Goal: Task Accomplishment & Management: Manage account settings

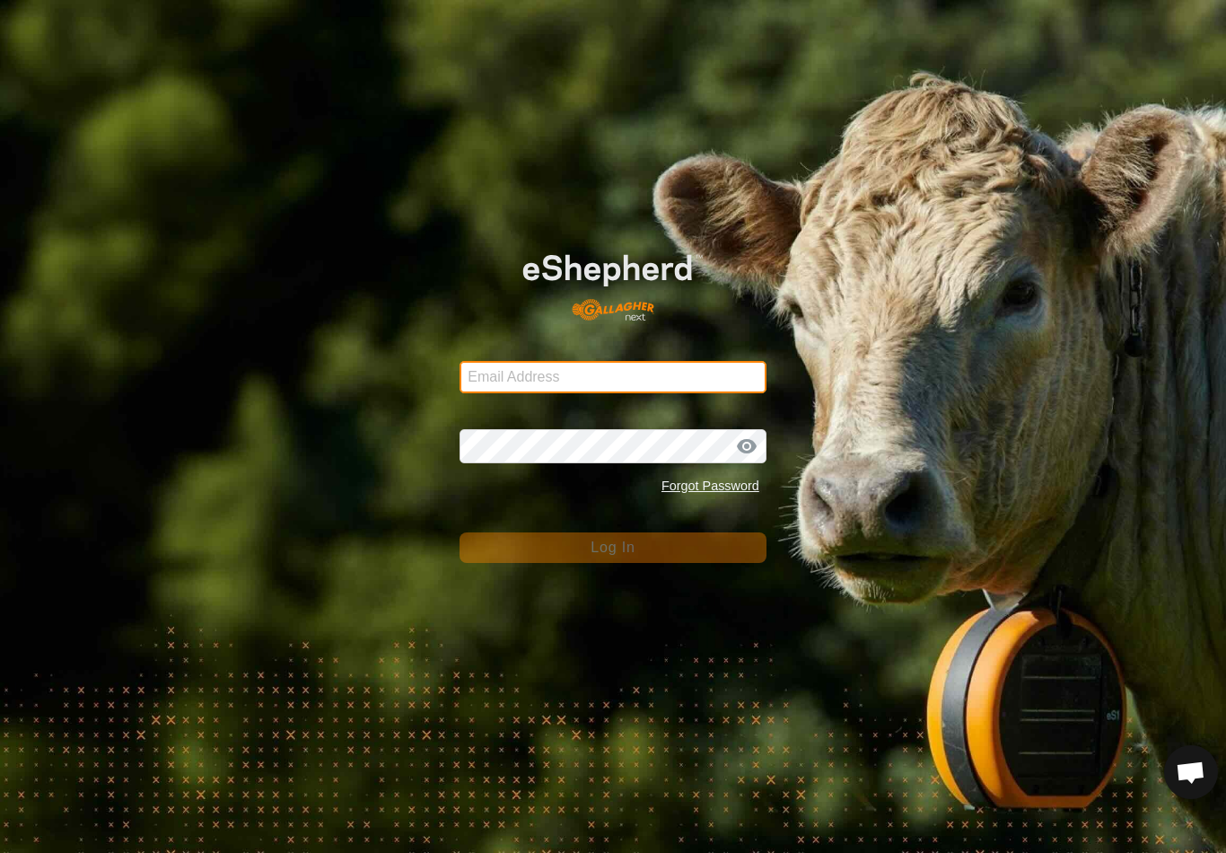
click at [731, 383] on input "Email Address" at bounding box center [613, 377] width 307 height 32
type input "anthony.thexton7@outlook.com"
click at [613, 548] on button "Log In" at bounding box center [613, 547] width 307 height 31
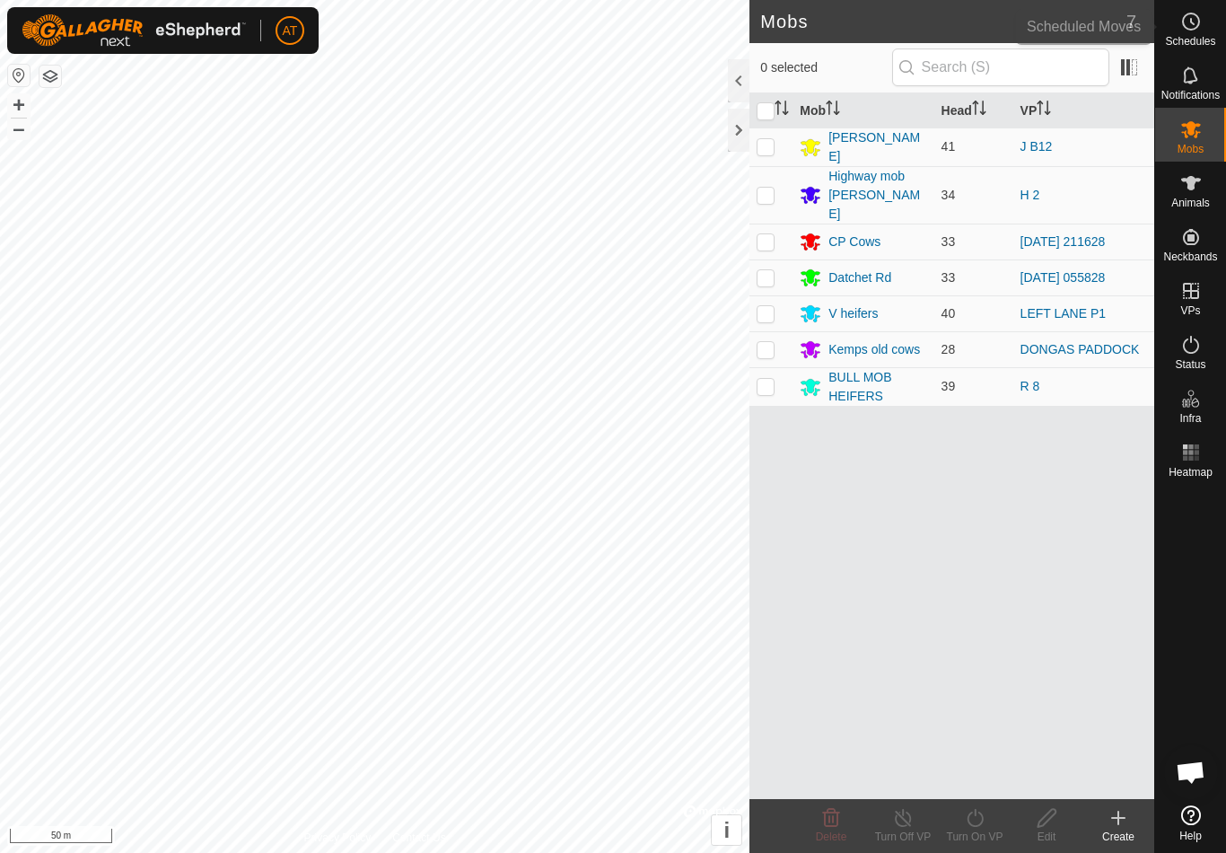
click at [1199, 31] on icon at bounding box center [1192, 22] width 22 height 22
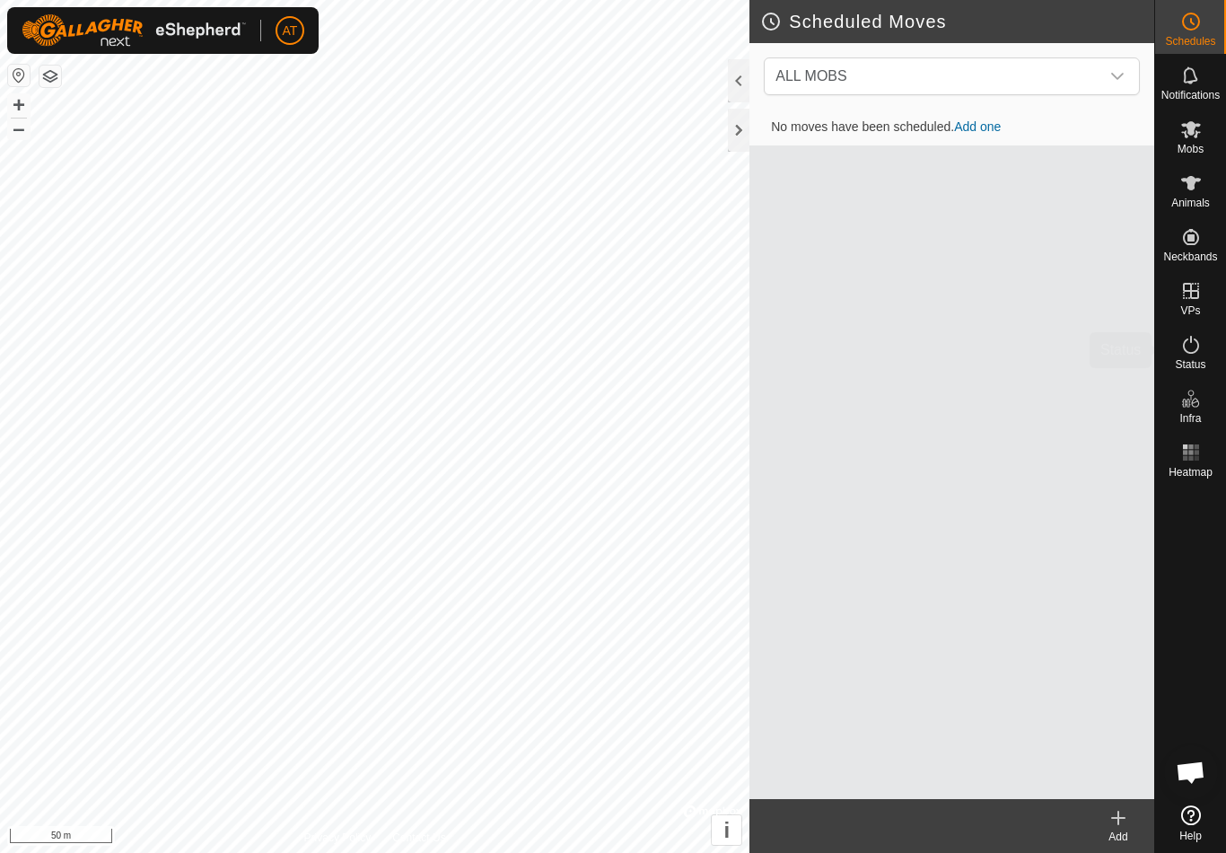
click at [1192, 356] on es-activation-svg-icon at bounding box center [1191, 344] width 32 height 29
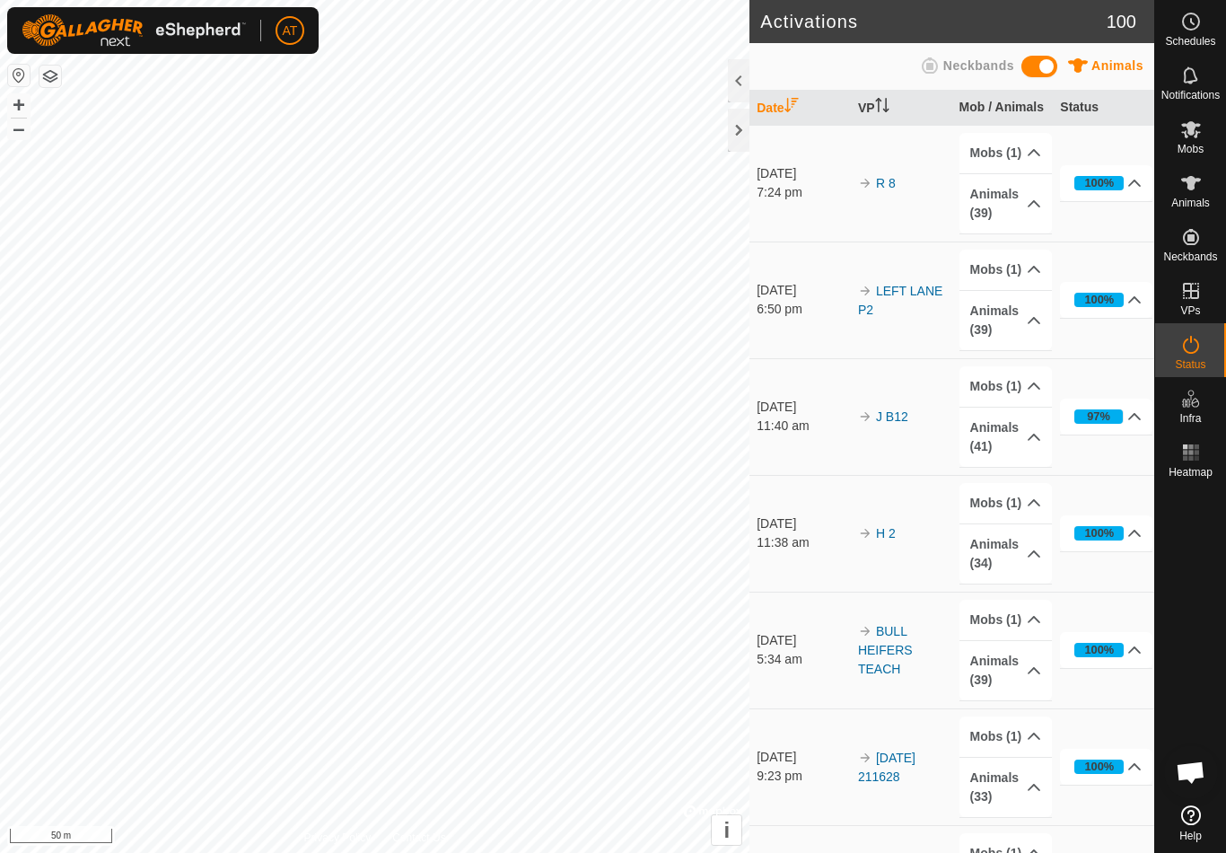
click at [1190, 348] on icon at bounding box center [1192, 345] width 22 height 22
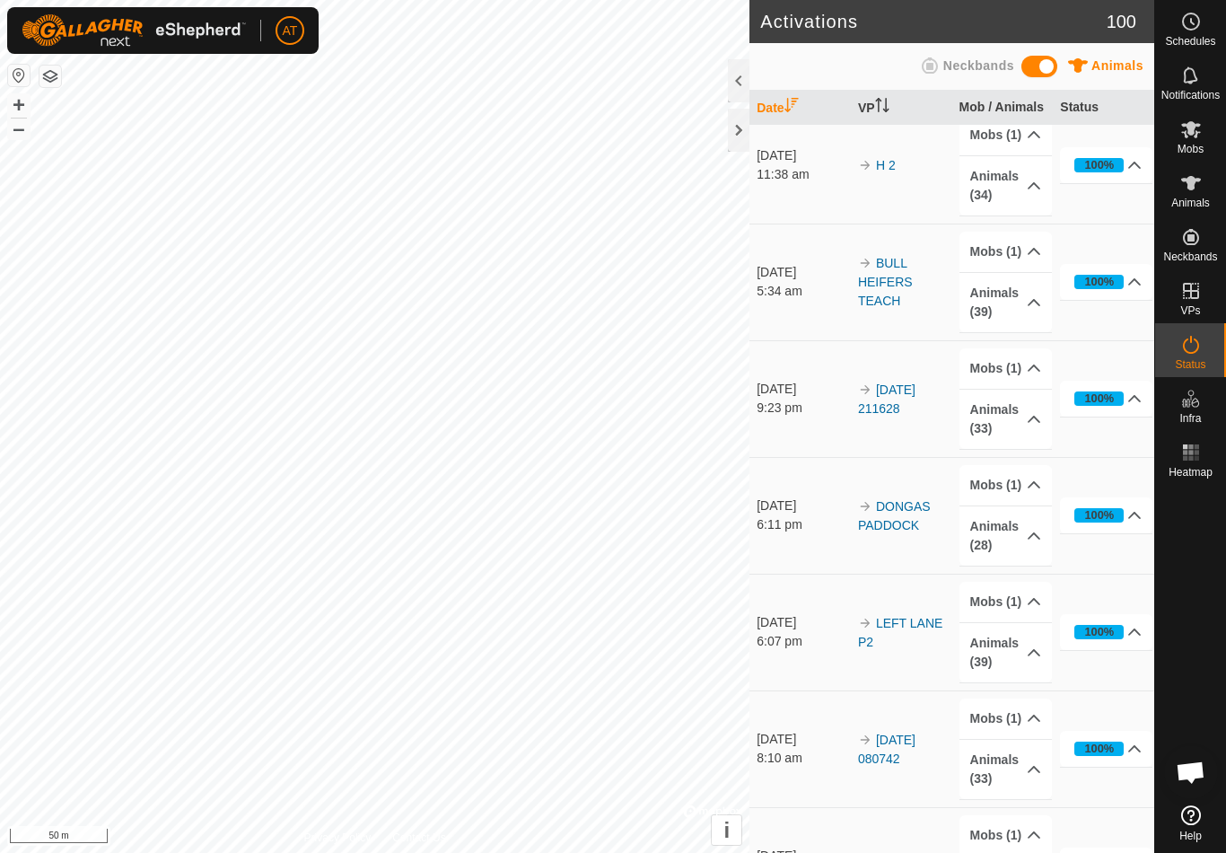
scroll to position [369, 0]
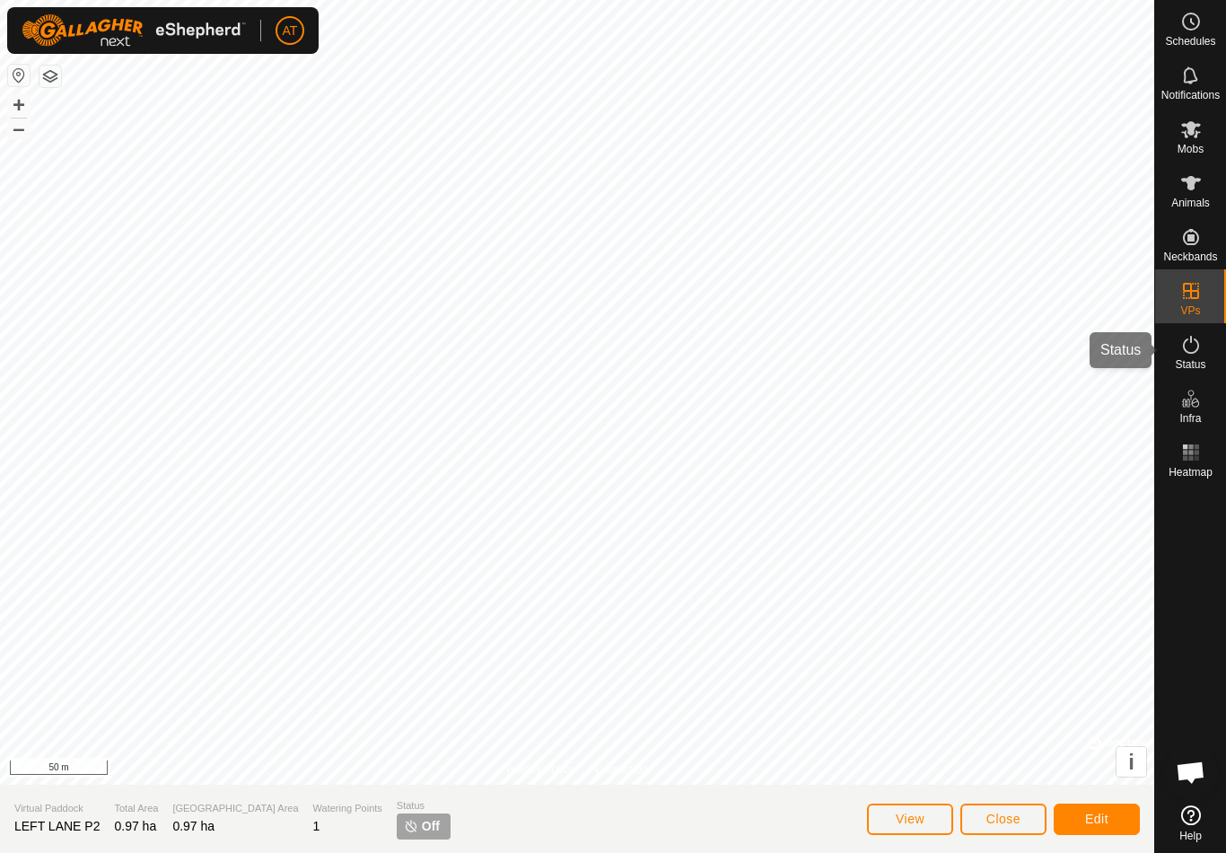
click at [1209, 354] on div "Status" at bounding box center [1190, 350] width 71 height 54
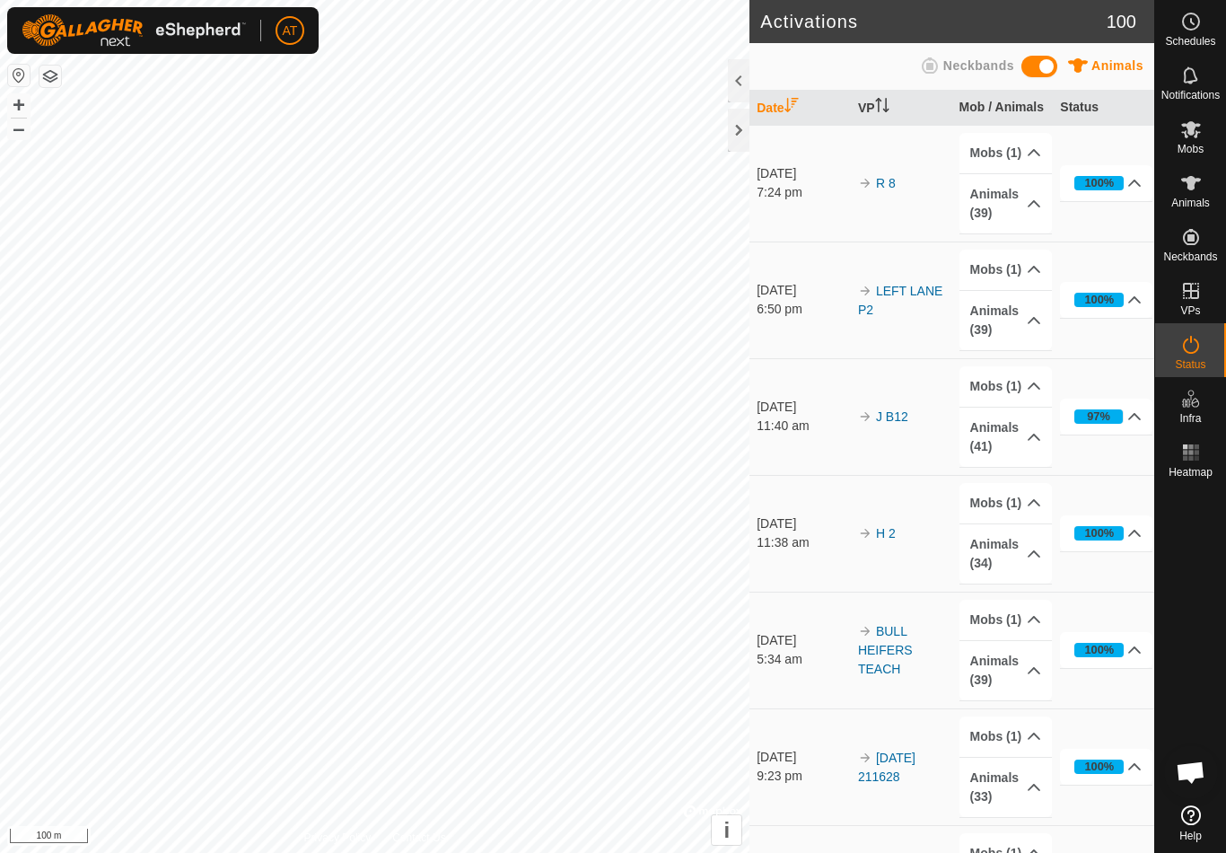
scroll to position [112, 0]
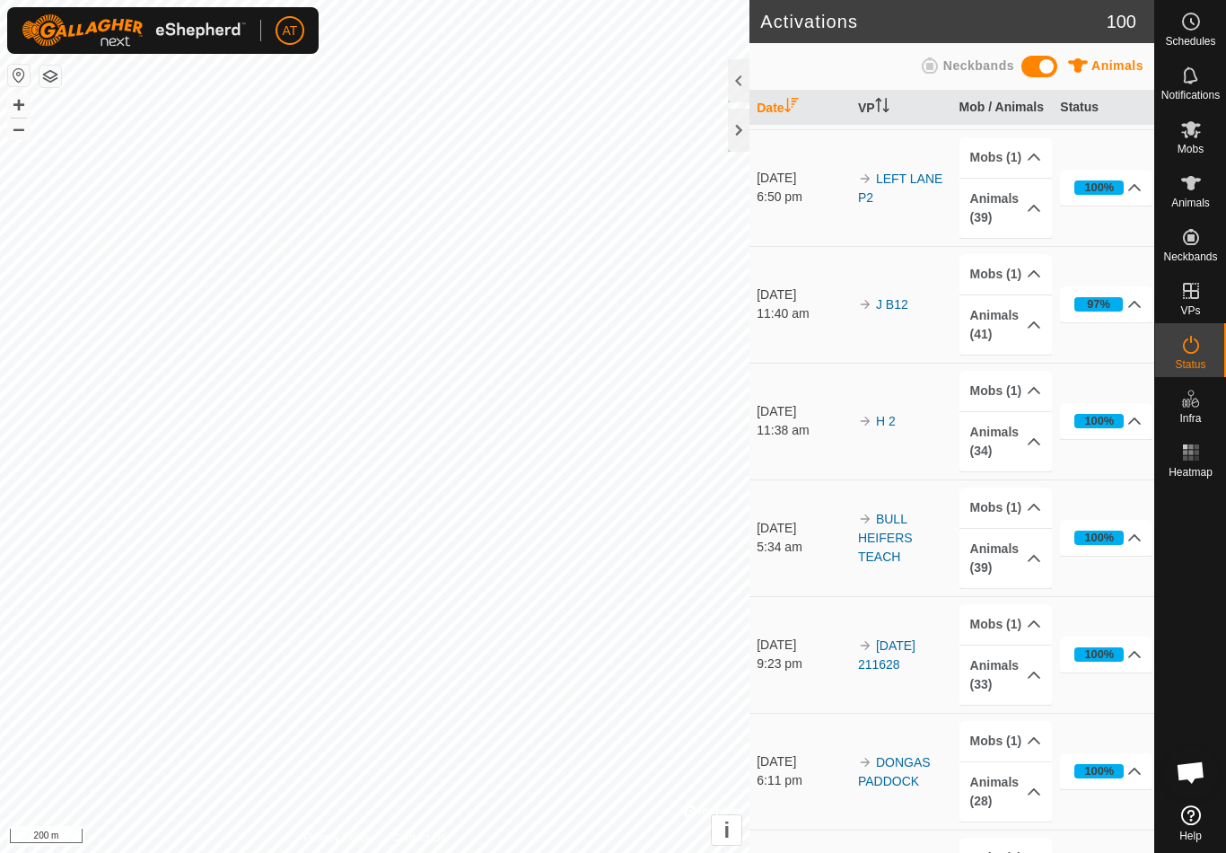
click at [737, 144] on div at bounding box center [739, 130] width 22 height 43
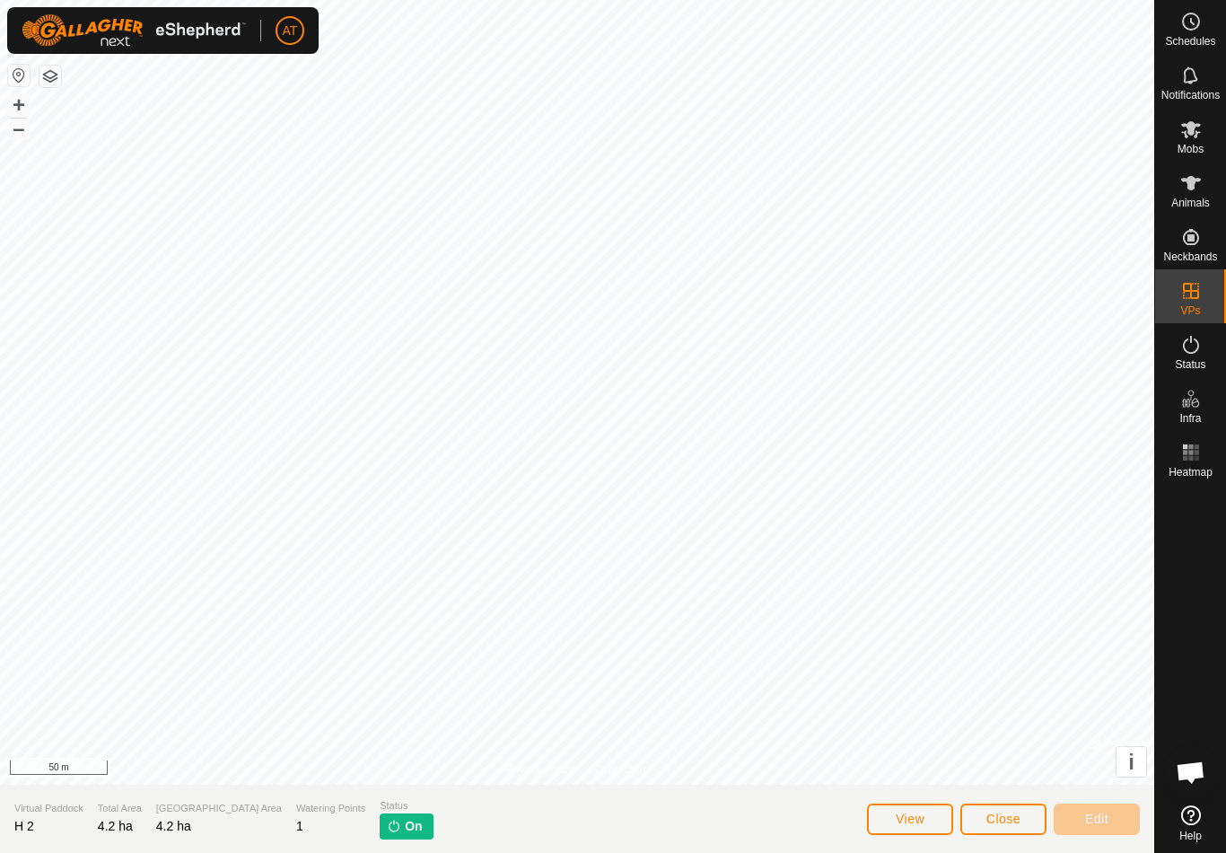
click at [1001, 825] on span "Close" at bounding box center [1004, 819] width 34 height 14
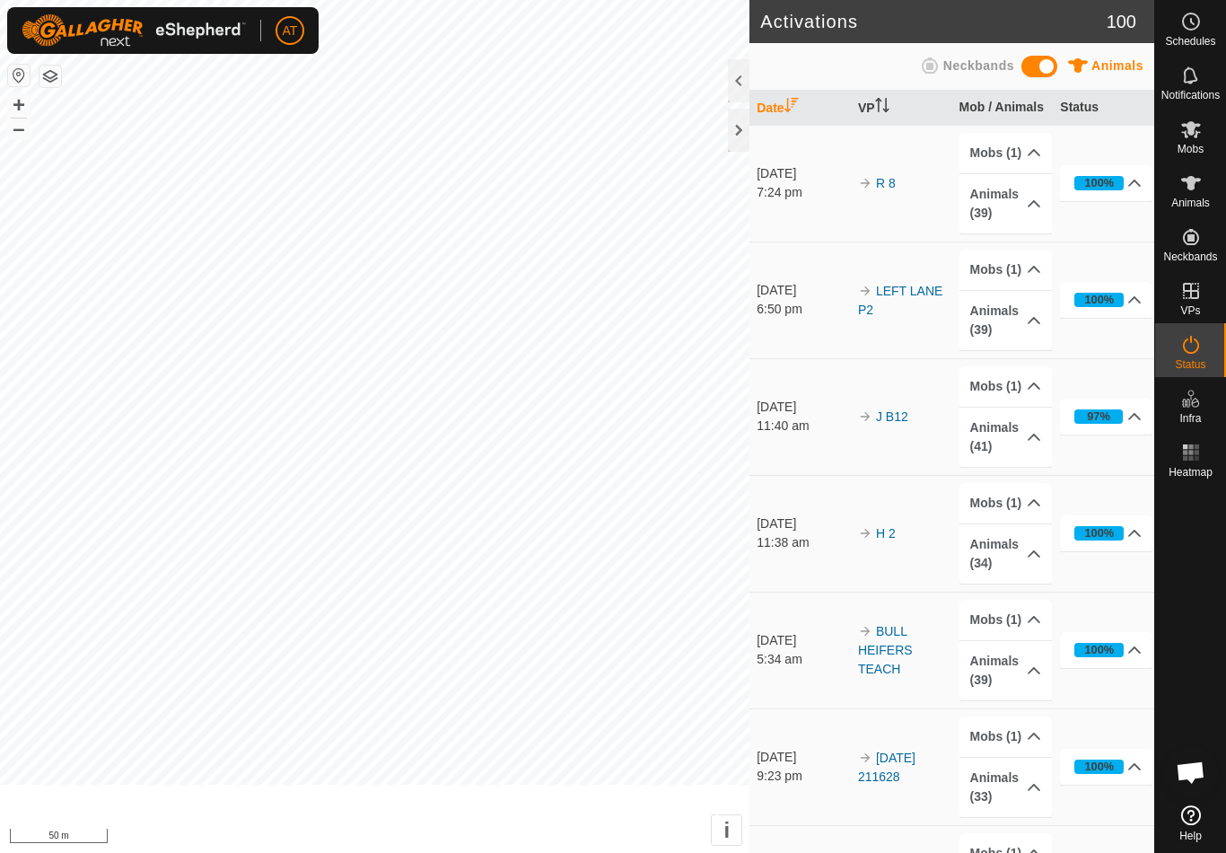
click at [1007, 812] on p-accordion-header "Animals (33)" at bounding box center [1006, 787] width 92 height 59
click at [747, 137] on div at bounding box center [739, 130] width 22 height 43
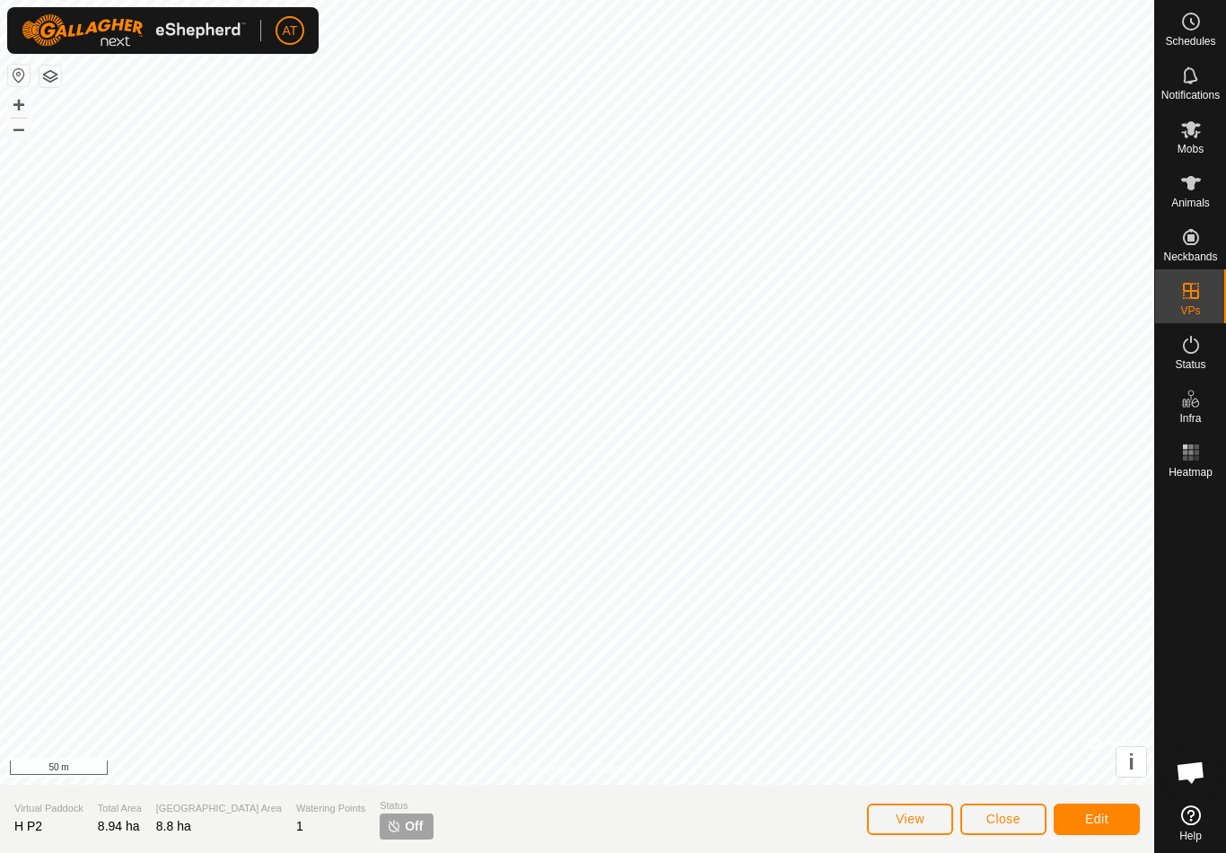
click at [1012, 818] on span "Close" at bounding box center [1004, 819] width 34 height 14
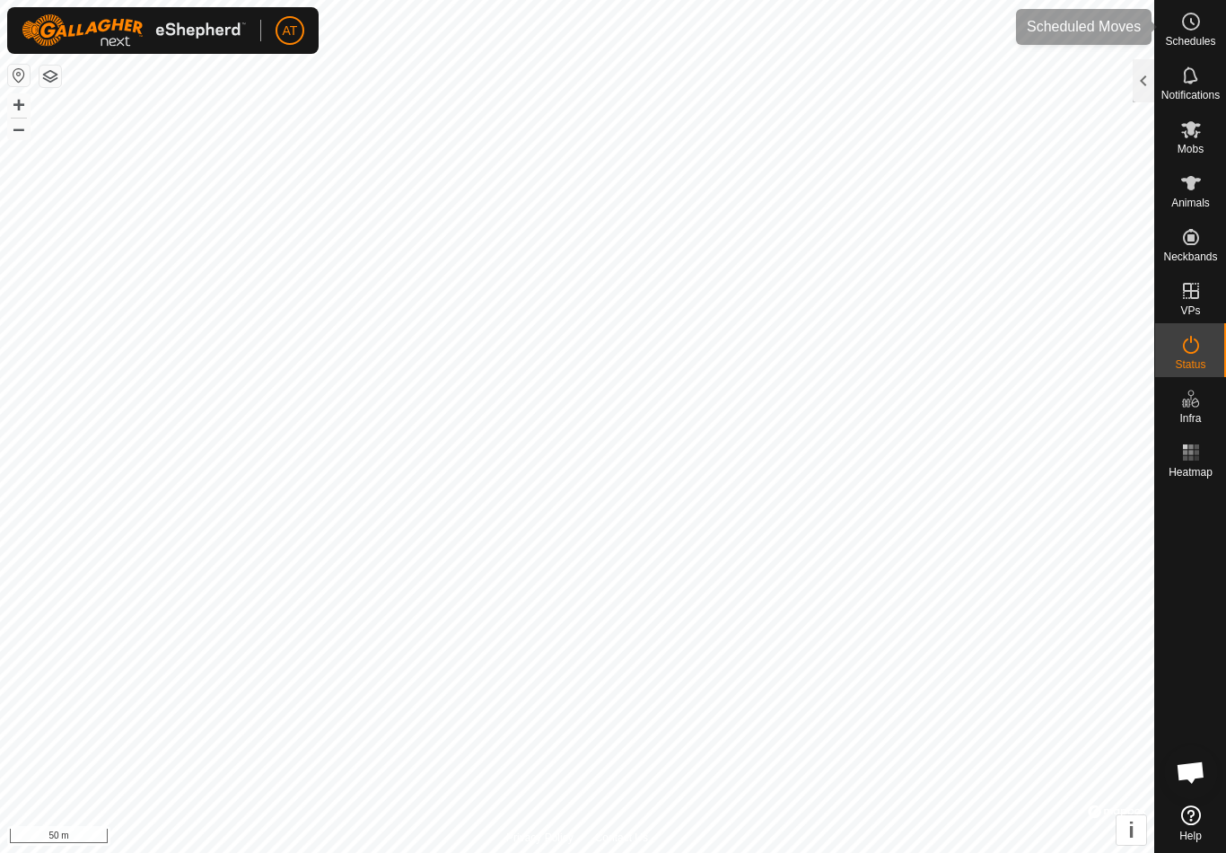
click at [1200, 1] on div "Schedules" at bounding box center [1190, 27] width 71 height 54
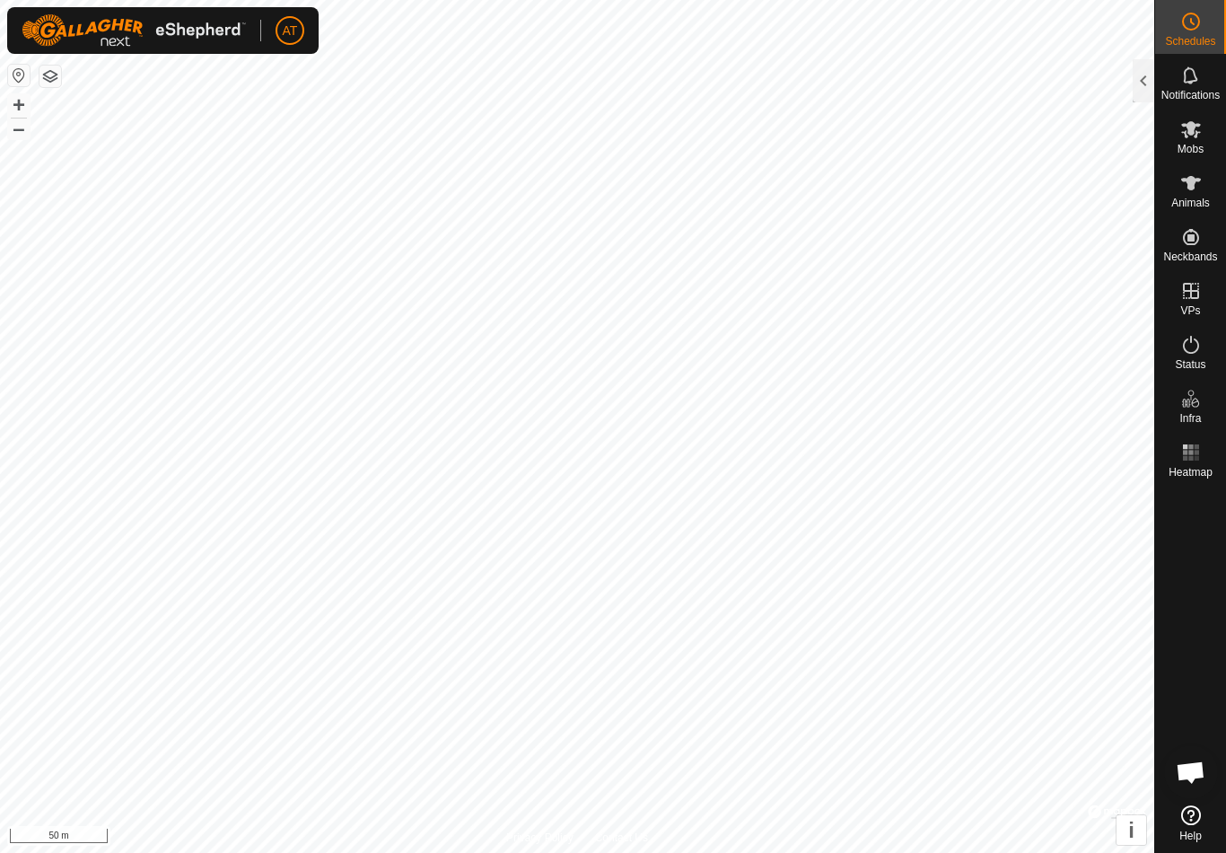
click at [1139, 85] on div at bounding box center [1144, 80] width 22 height 43
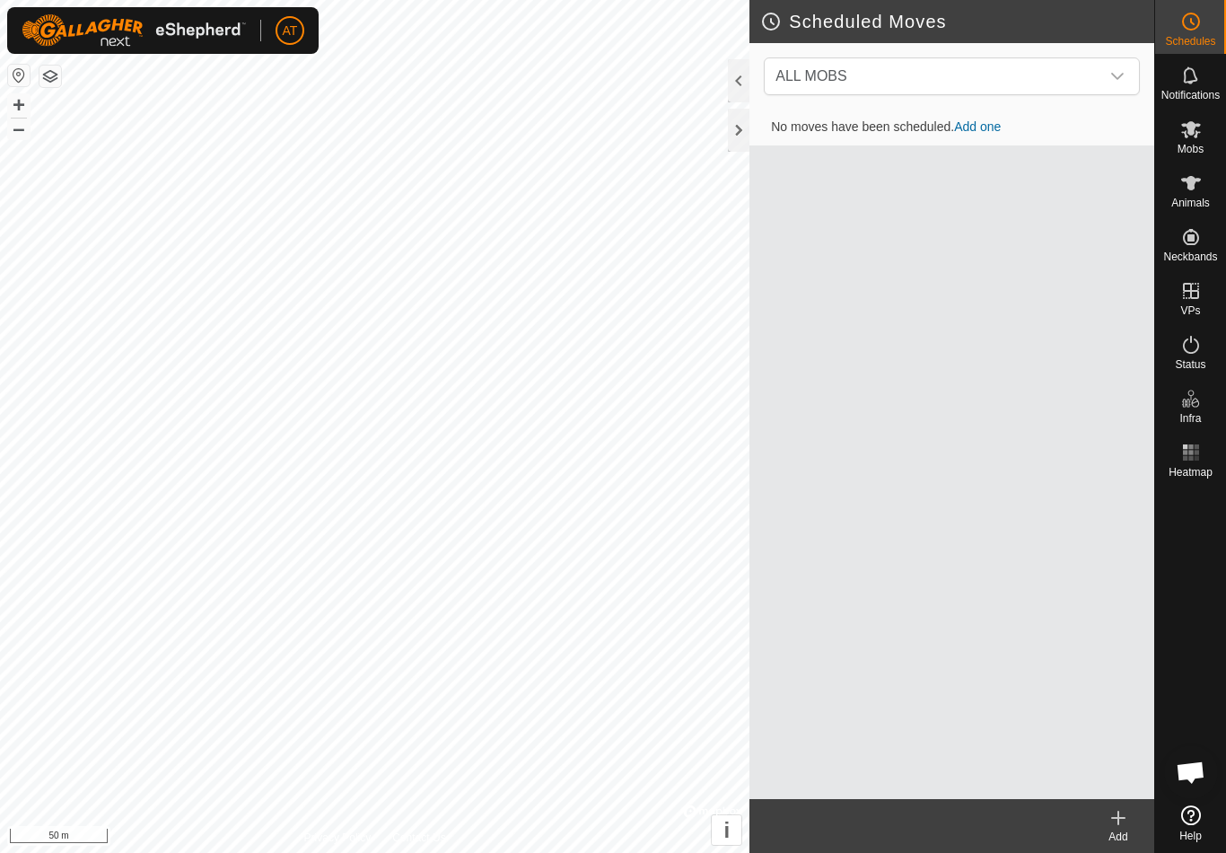
click at [1038, 67] on span "ALL MOBS" at bounding box center [934, 76] width 331 height 36
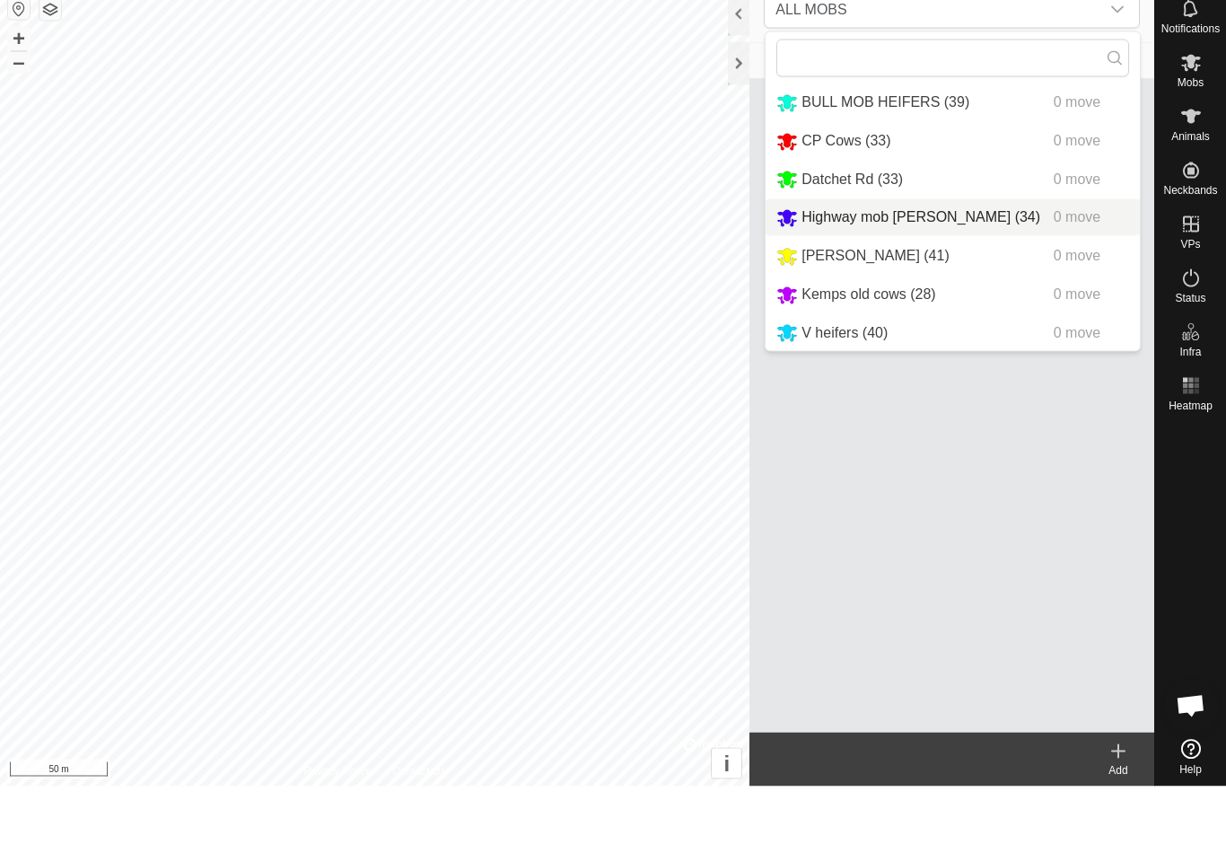
click at [959, 273] on div "Highway mob [PERSON_NAME] (34) 0 move" at bounding box center [953, 284] width 353 height 22
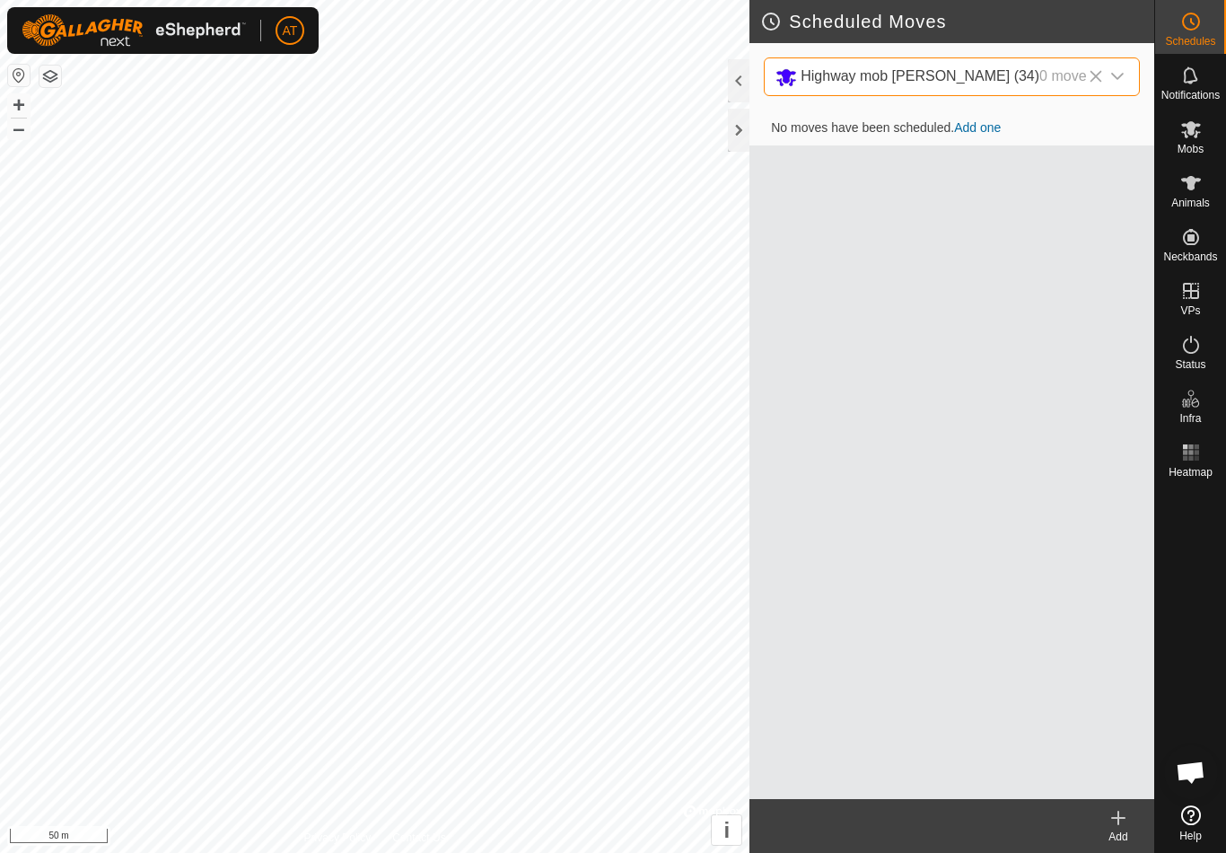
click at [1129, 830] on div "Add" at bounding box center [1119, 837] width 72 height 16
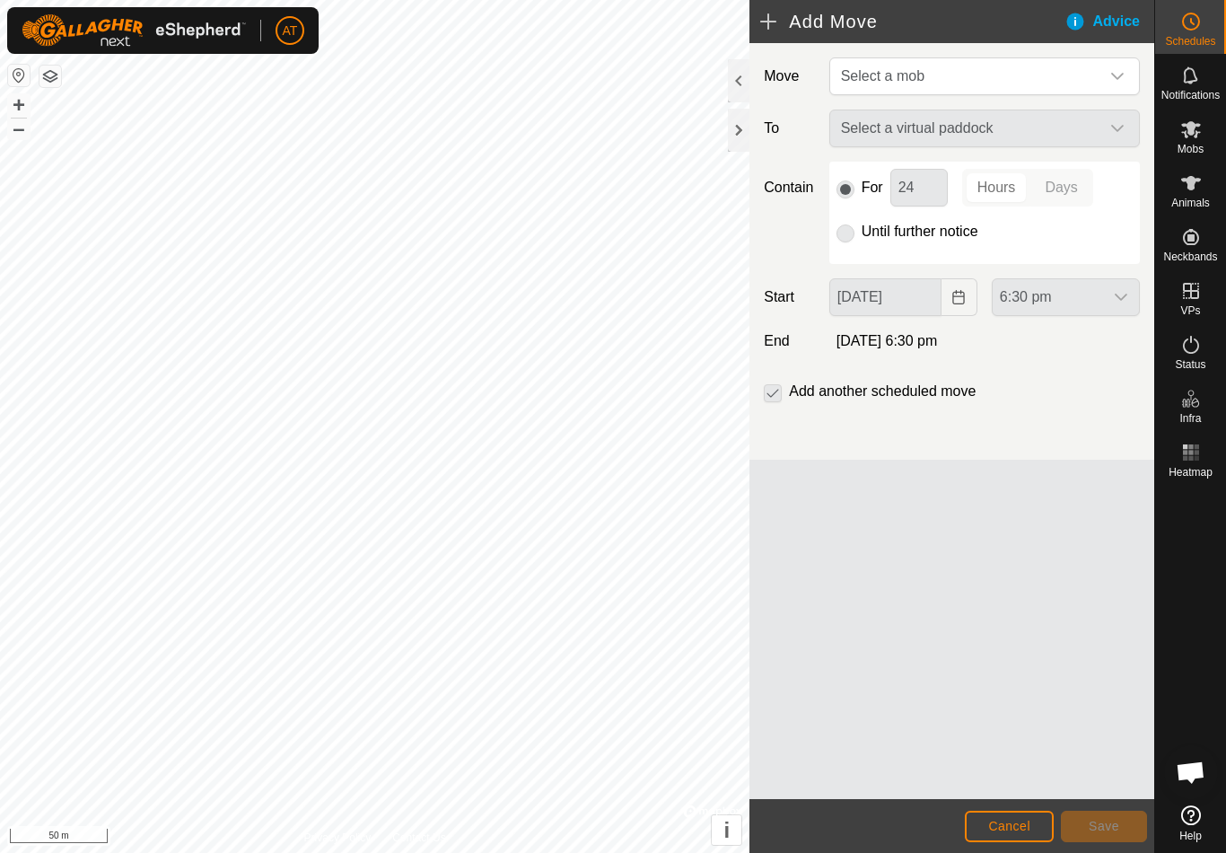
click at [1050, 79] on span "Select a mob" at bounding box center [967, 76] width 266 height 36
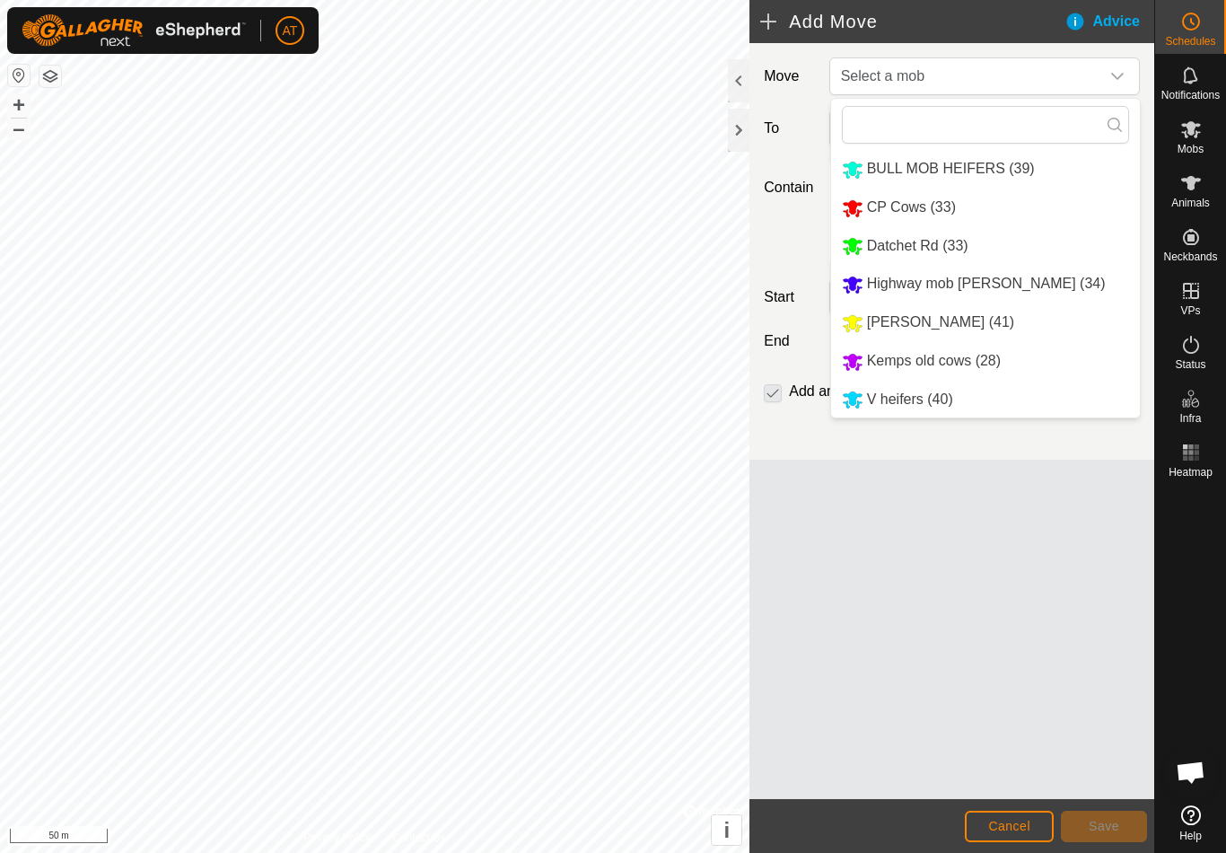
click at [980, 295] on div "Highway mob [PERSON_NAME] (34)" at bounding box center [974, 284] width 264 height 22
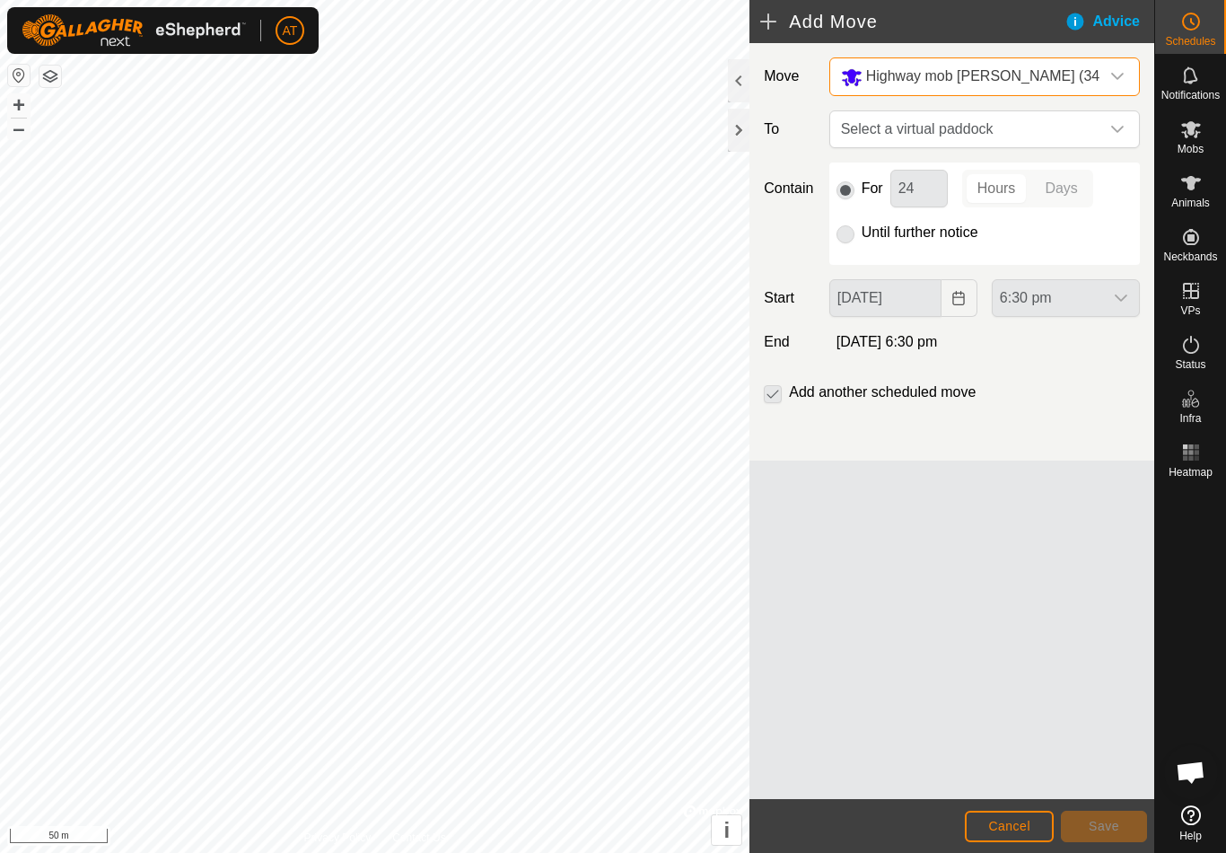
click at [1044, 135] on span "Select a virtual paddock" at bounding box center [967, 129] width 266 height 36
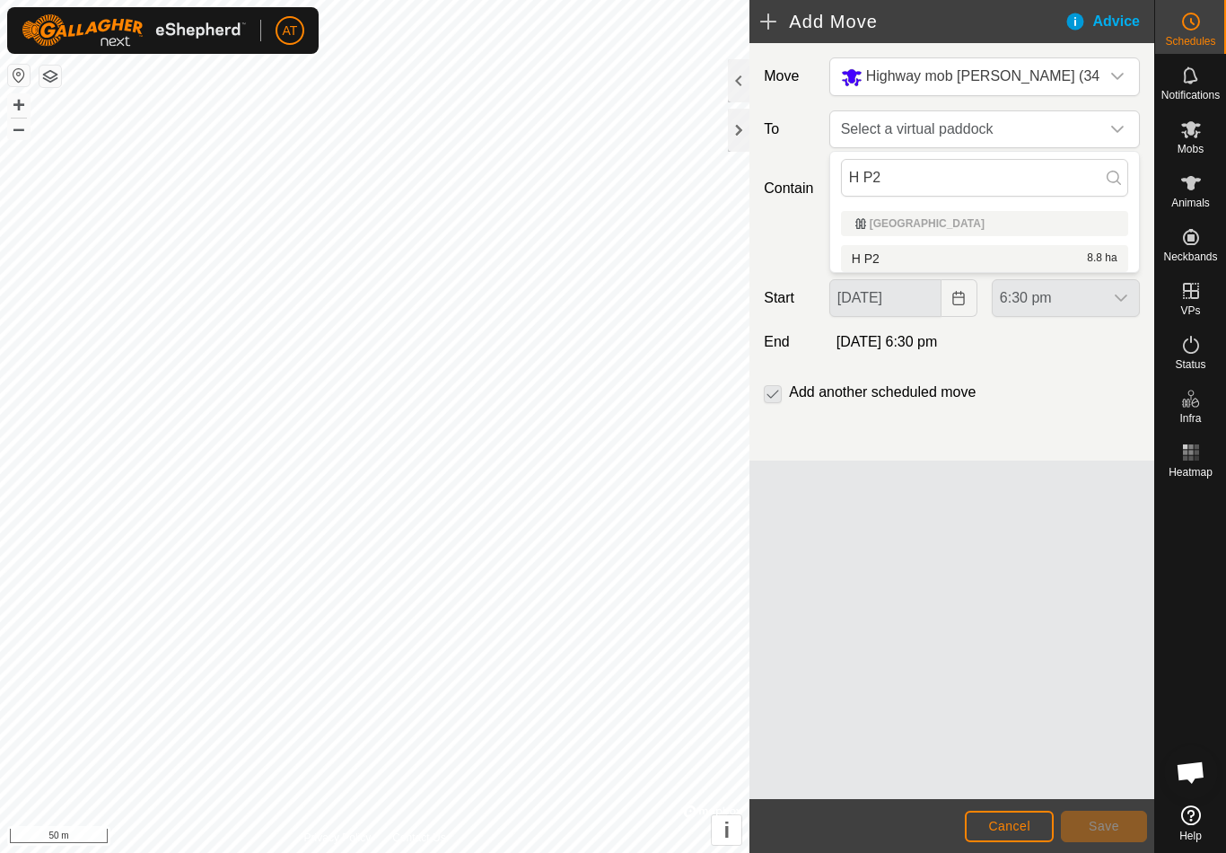
type input "H P2"
click at [985, 261] on div "H P2 8.8 ha" at bounding box center [985, 258] width 266 height 13
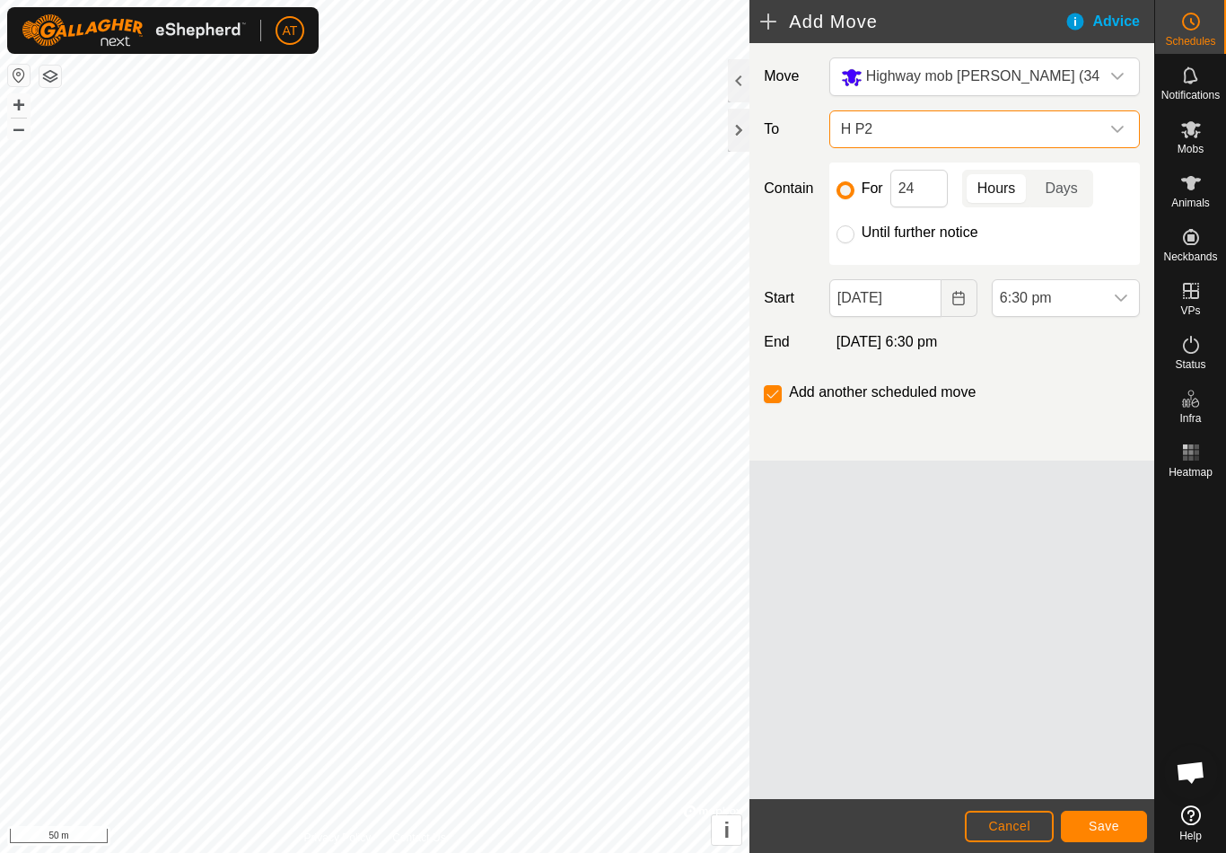
click at [1045, 139] on span "H P2" at bounding box center [967, 129] width 266 height 36
click at [1008, 817] on button "Cancel" at bounding box center [1009, 826] width 89 height 31
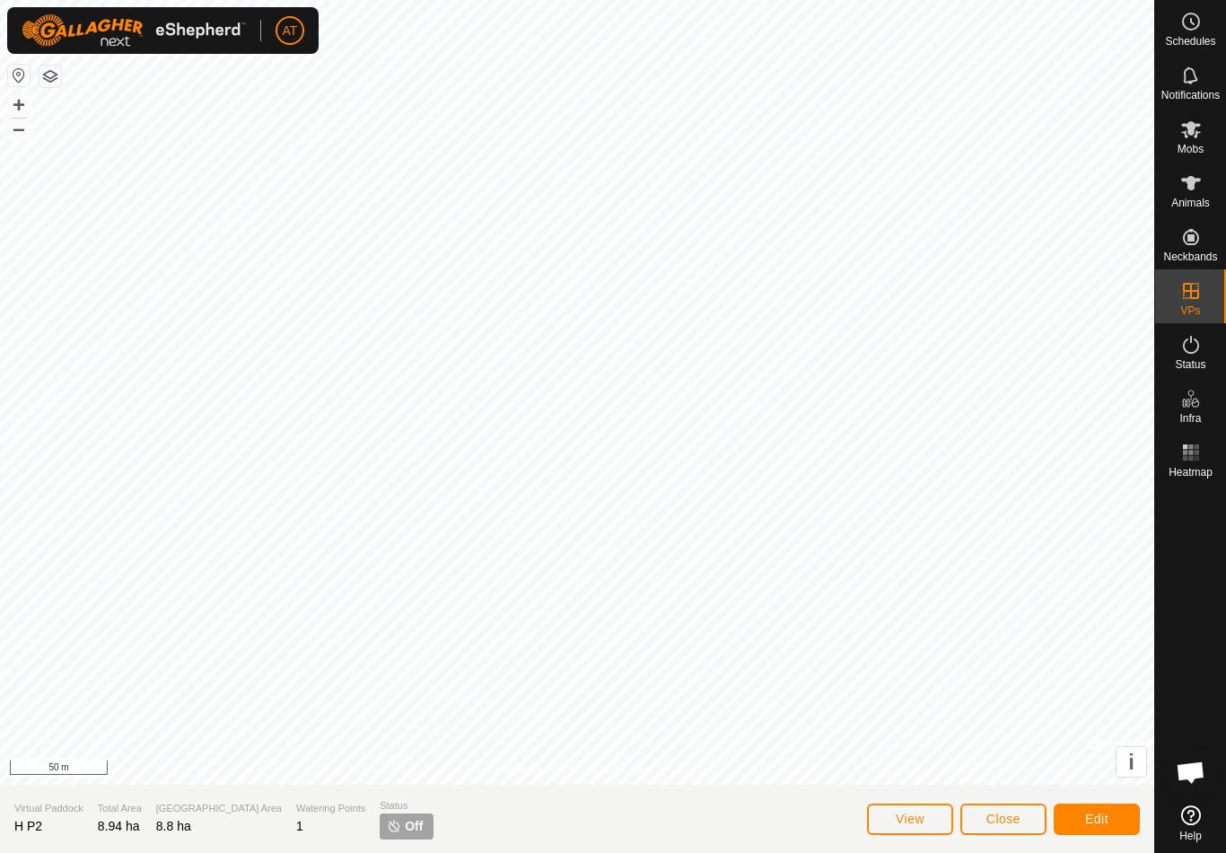
click at [1030, 845] on section "Virtual Paddock H P2 Total Area 8.94 ha [GEOGRAPHIC_DATA] Area 8.8 ha Watering …" at bounding box center [577, 819] width 1155 height 68
click at [1032, 806] on button "Close" at bounding box center [1004, 819] width 86 height 31
click at [1020, 821] on span "Close" at bounding box center [1004, 819] width 34 height 14
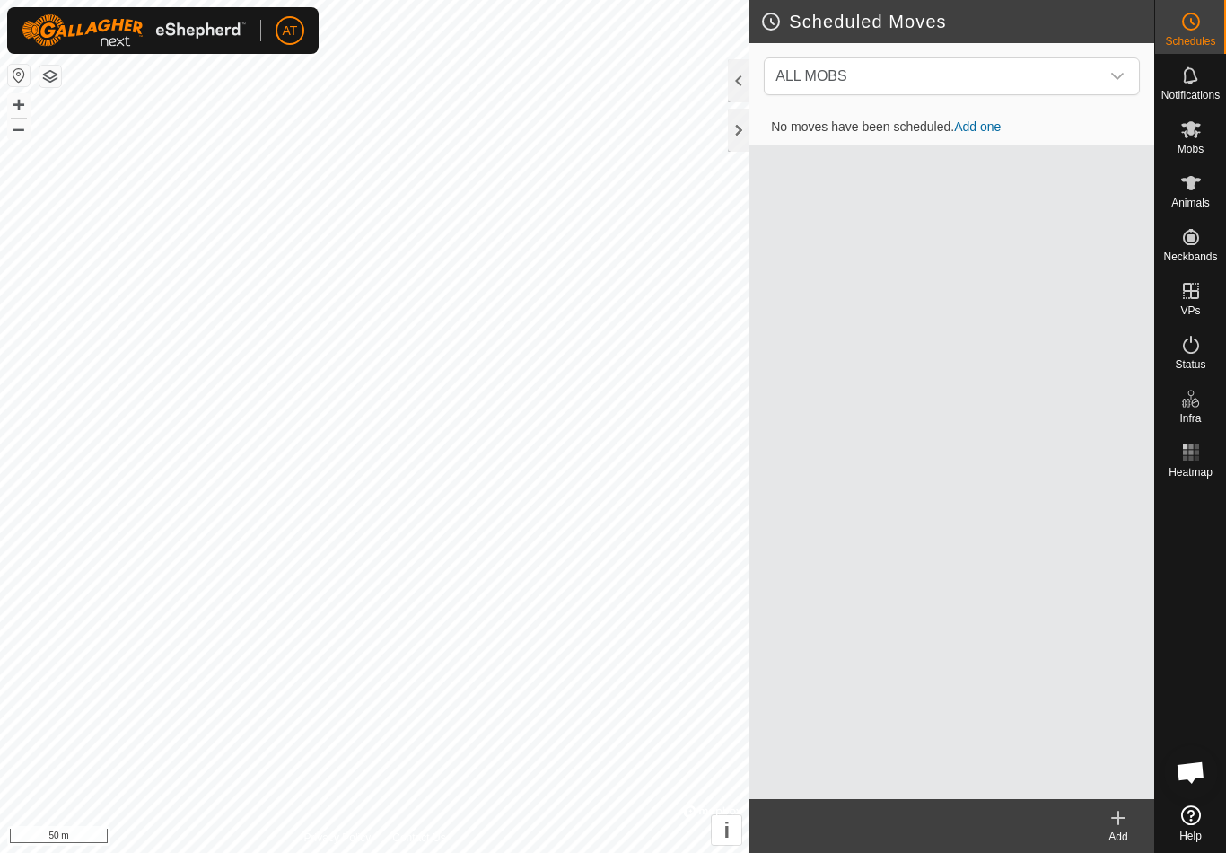
click at [1085, 69] on span "ALL MOBS" at bounding box center [934, 76] width 331 height 36
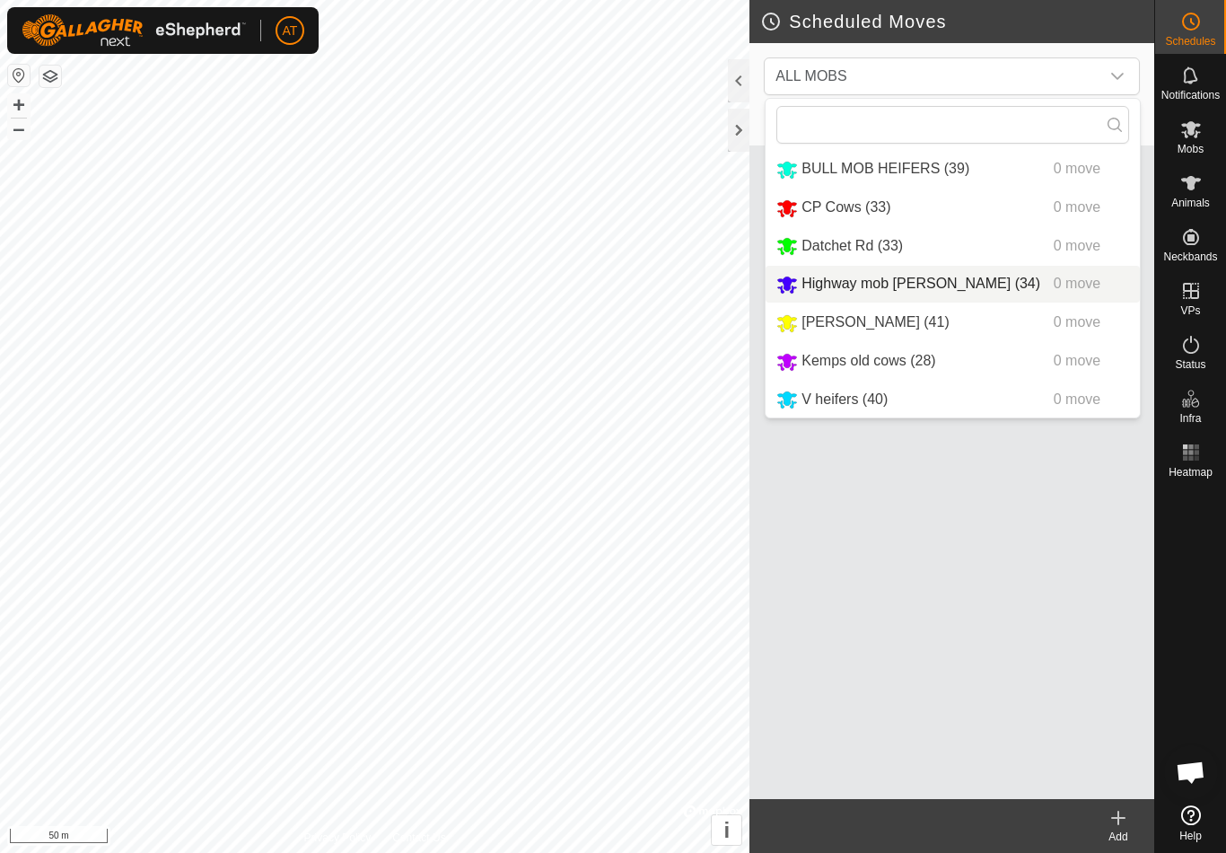
click at [944, 288] on span "Highway mob [PERSON_NAME] (34)" at bounding box center [921, 283] width 239 height 15
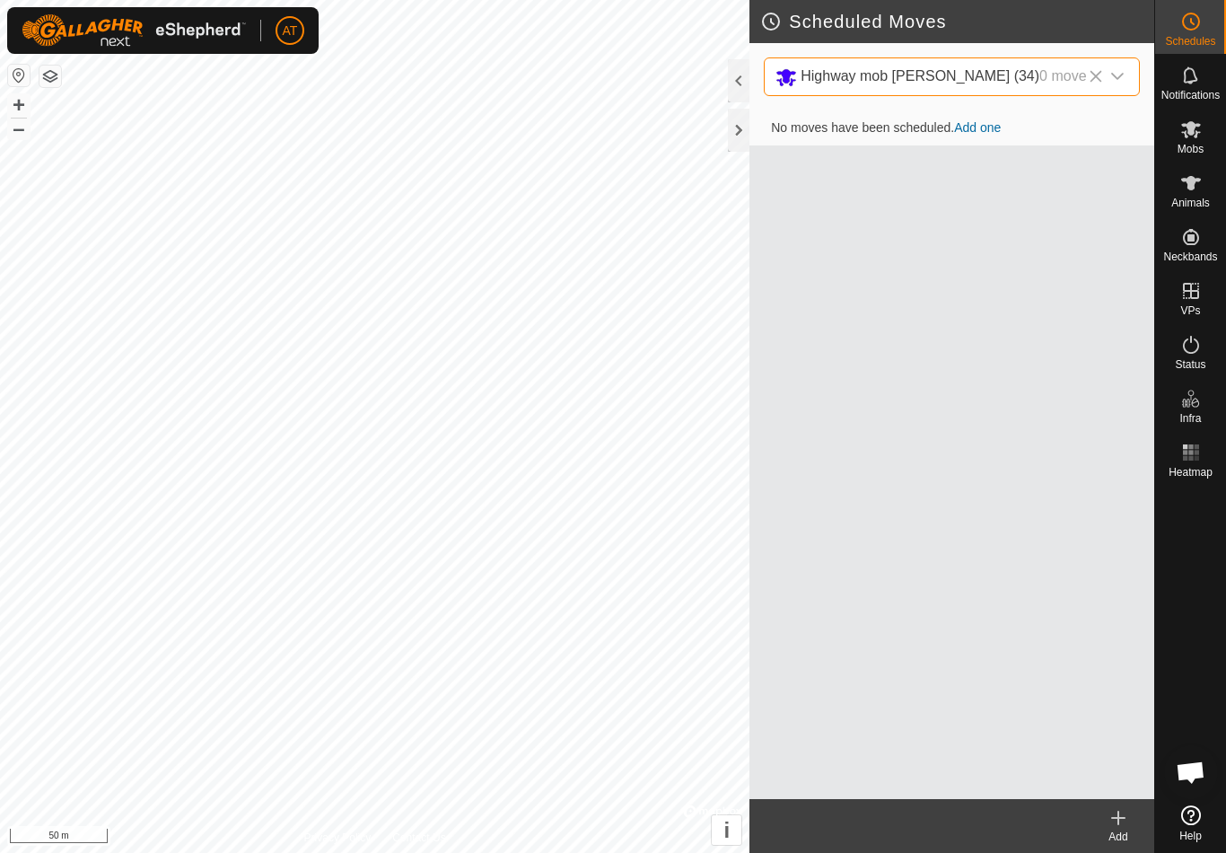
click at [1052, 89] on span "Highway mob [PERSON_NAME] (34) 0 move" at bounding box center [934, 76] width 331 height 37
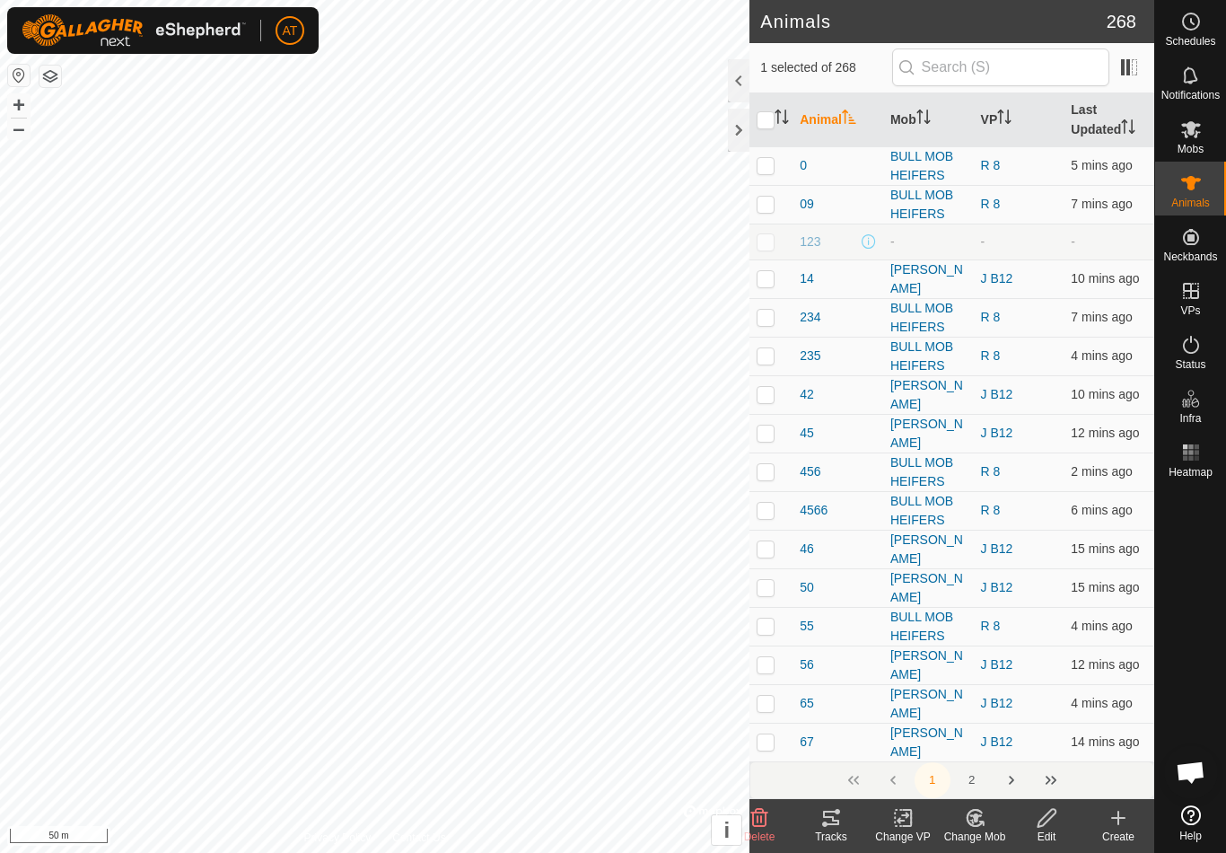
click at [1181, 36] on span "Schedules" at bounding box center [1190, 41] width 50 height 11
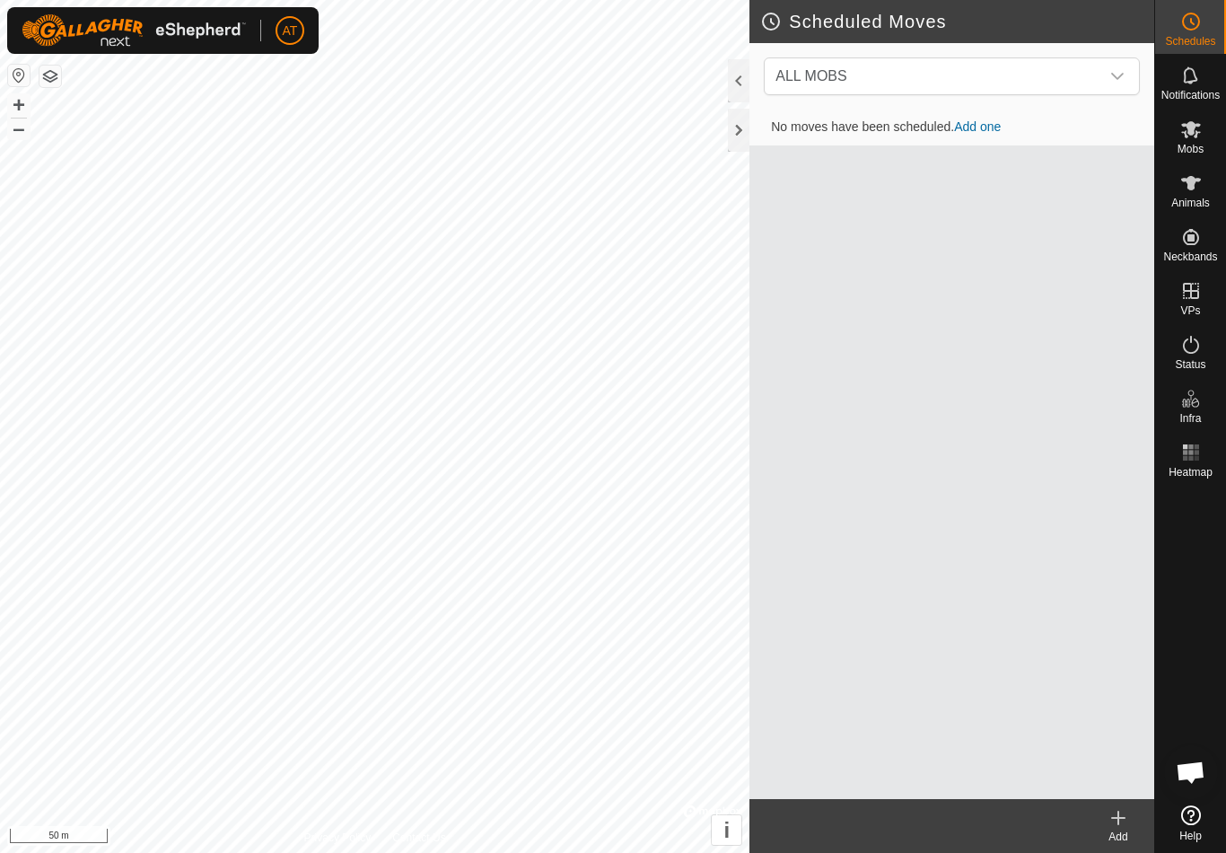
click at [1058, 71] on span "ALL MOBS" at bounding box center [934, 76] width 331 height 36
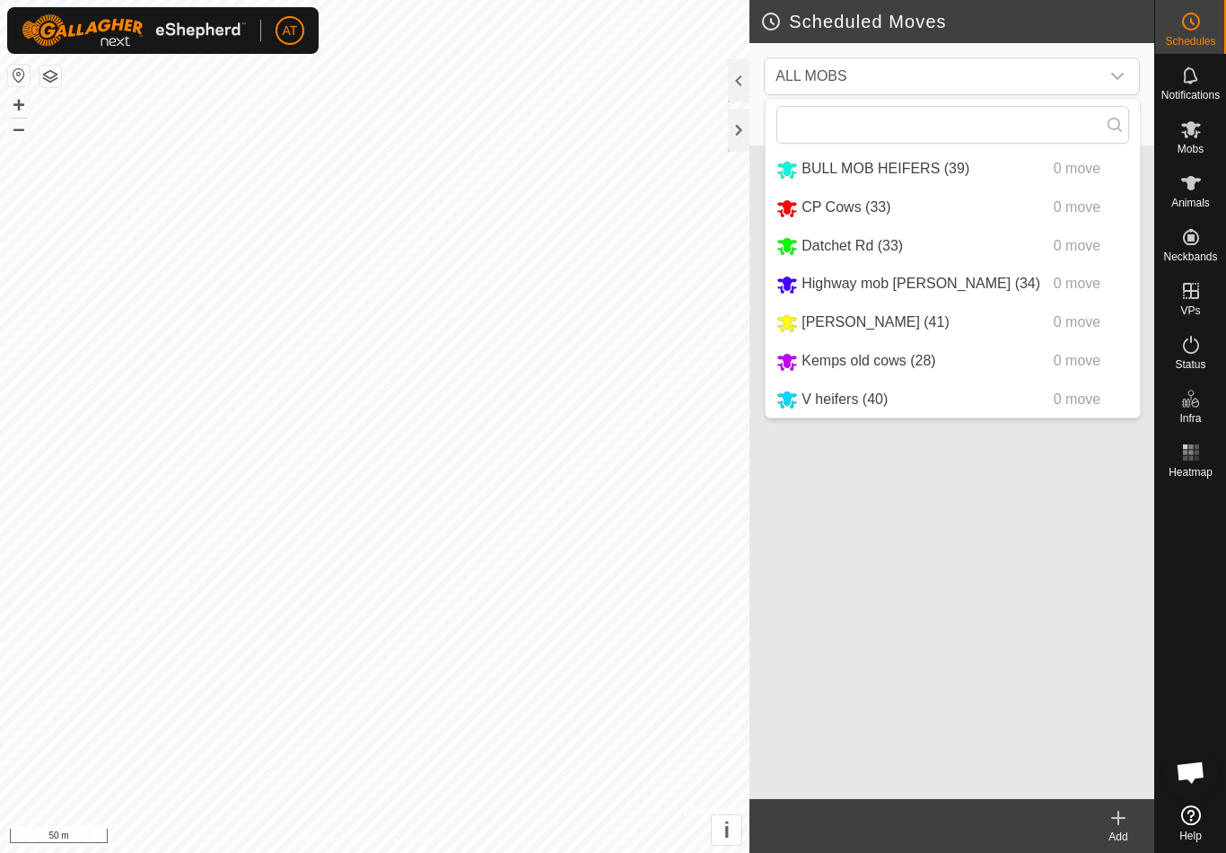
click at [988, 288] on div "Highway mob [PERSON_NAME] (34) 0 move" at bounding box center [953, 284] width 353 height 22
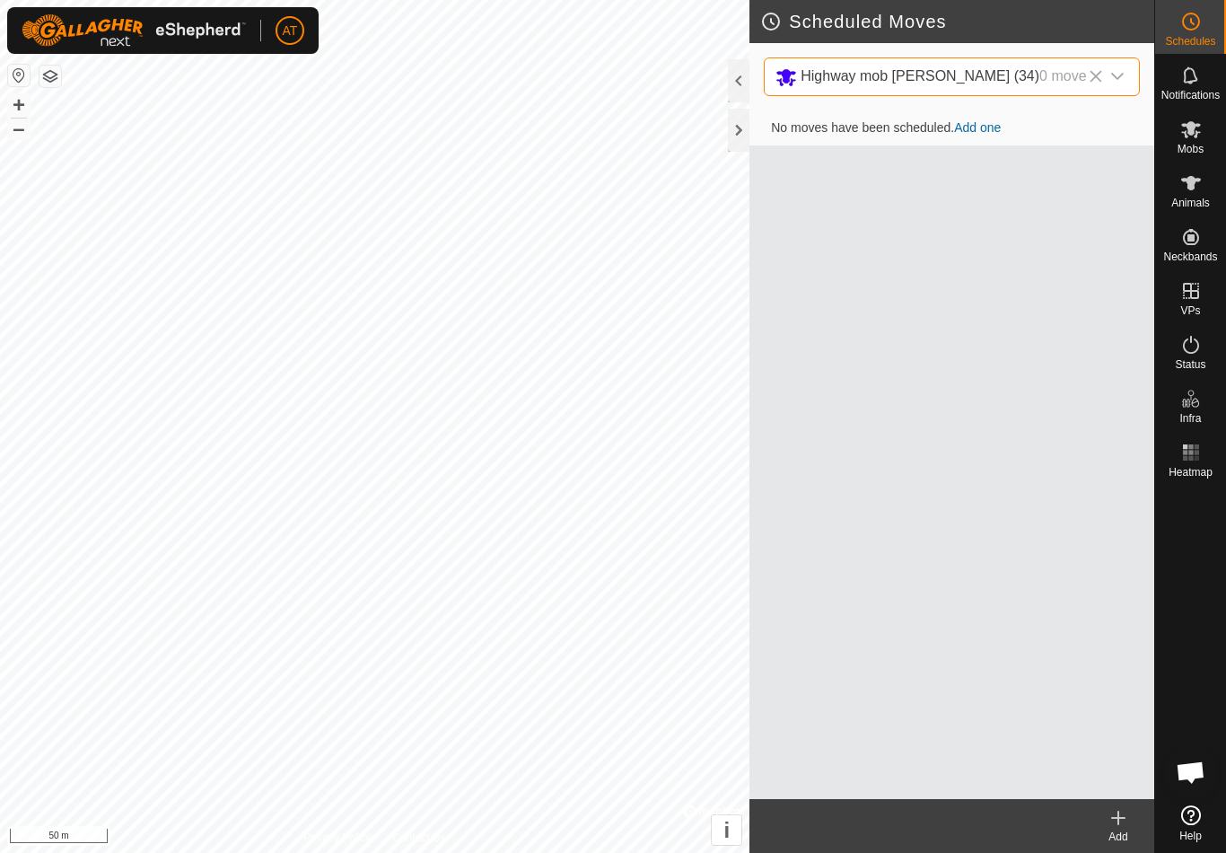
click at [1124, 815] on icon at bounding box center [1119, 818] width 22 height 22
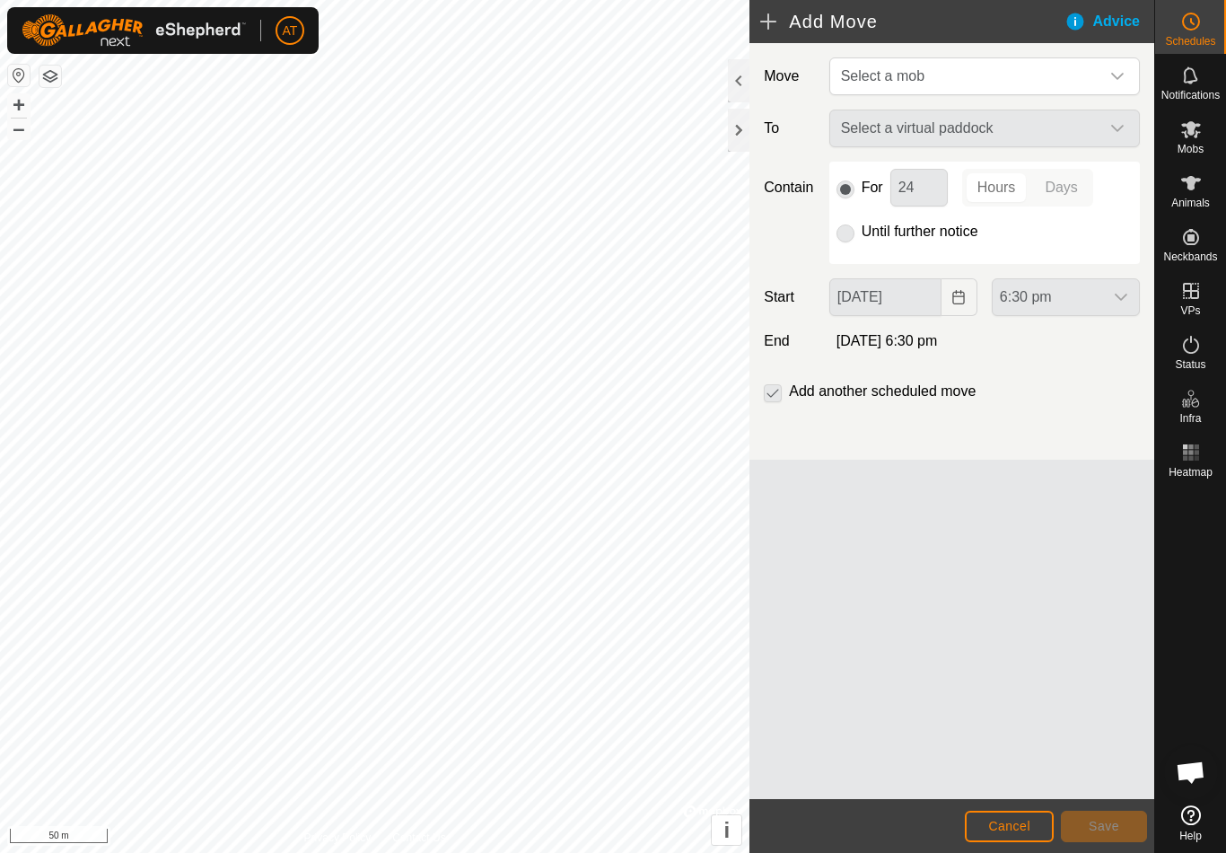
click at [1046, 80] on span "Select a mob" at bounding box center [967, 76] width 266 height 36
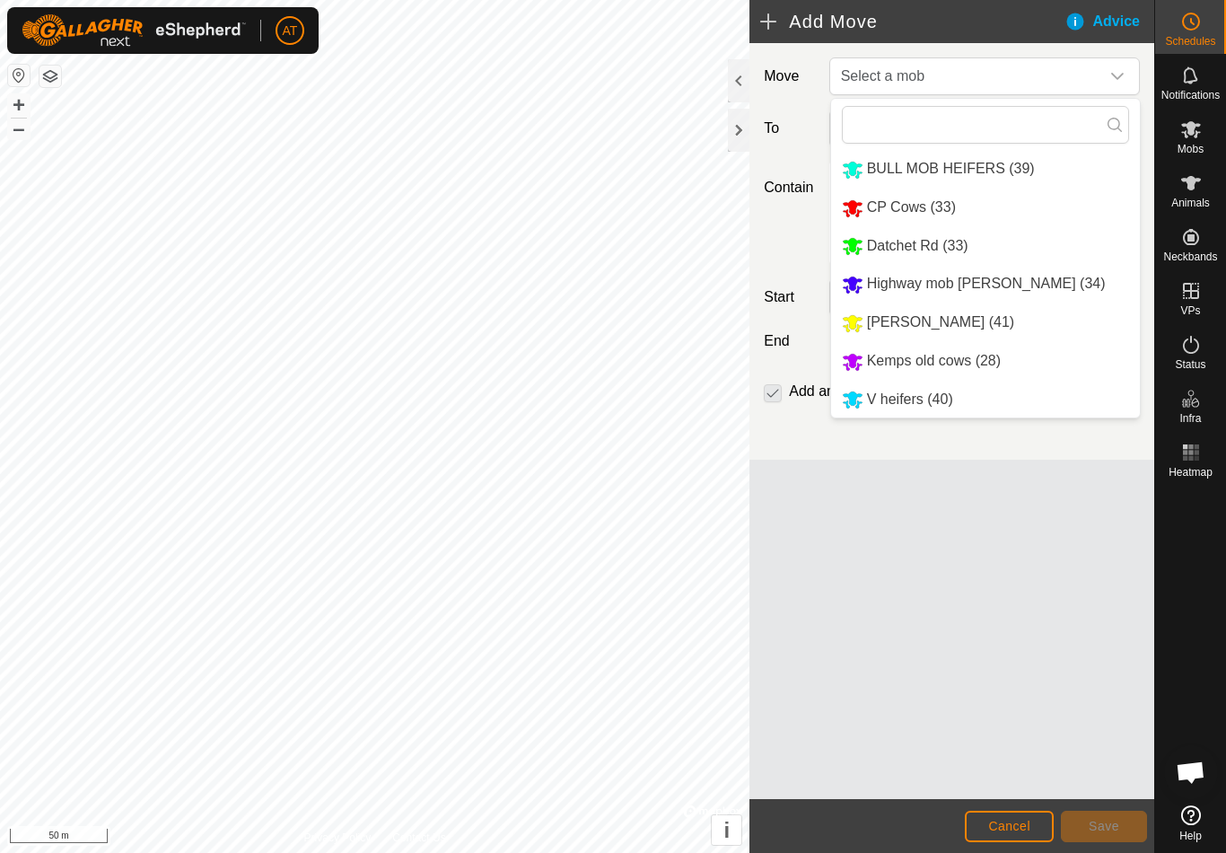
click at [971, 295] on div "Highway mob [PERSON_NAME] (34)" at bounding box center [974, 284] width 264 height 22
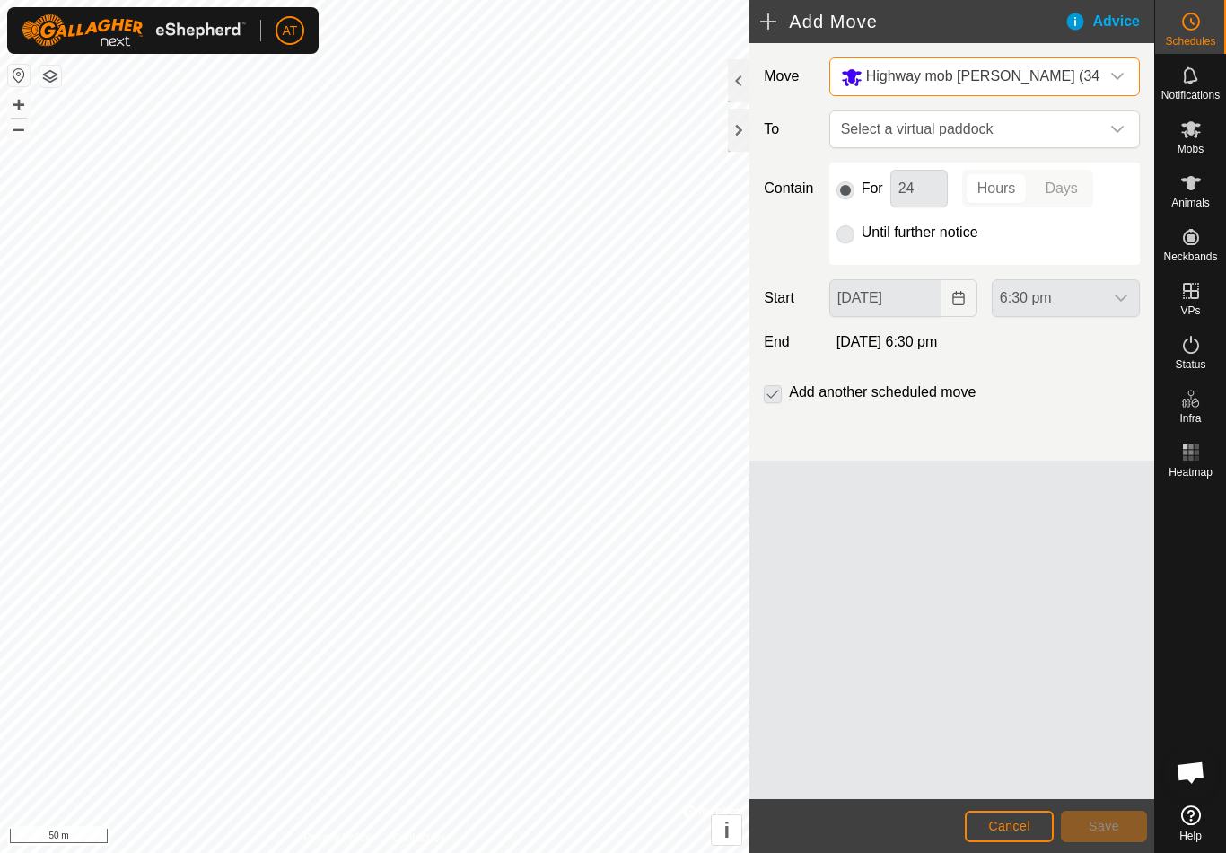
click at [1042, 124] on span "Select a virtual paddock" at bounding box center [967, 129] width 266 height 36
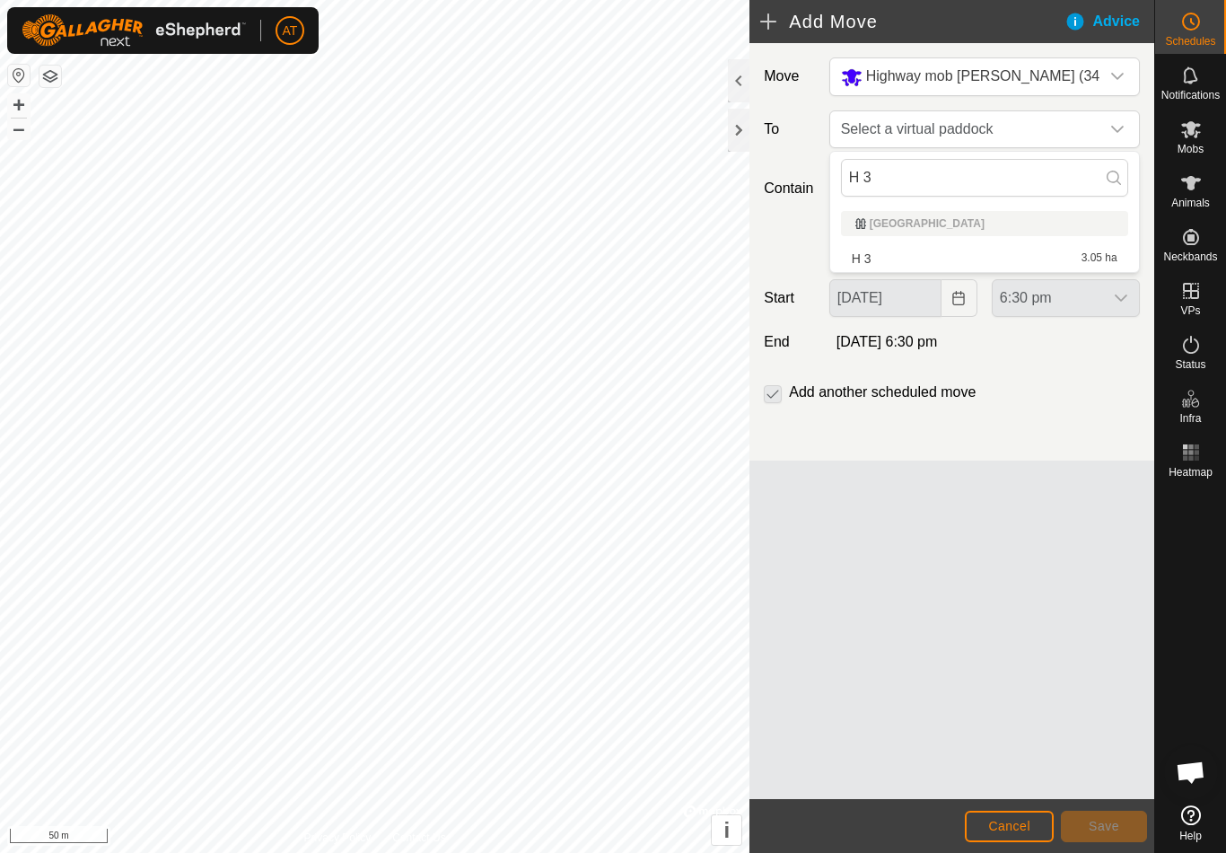
type input "H 3"
click at [979, 262] on div "H 3 3.05 ha" at bounding box center [985, 258] width 266 height 13
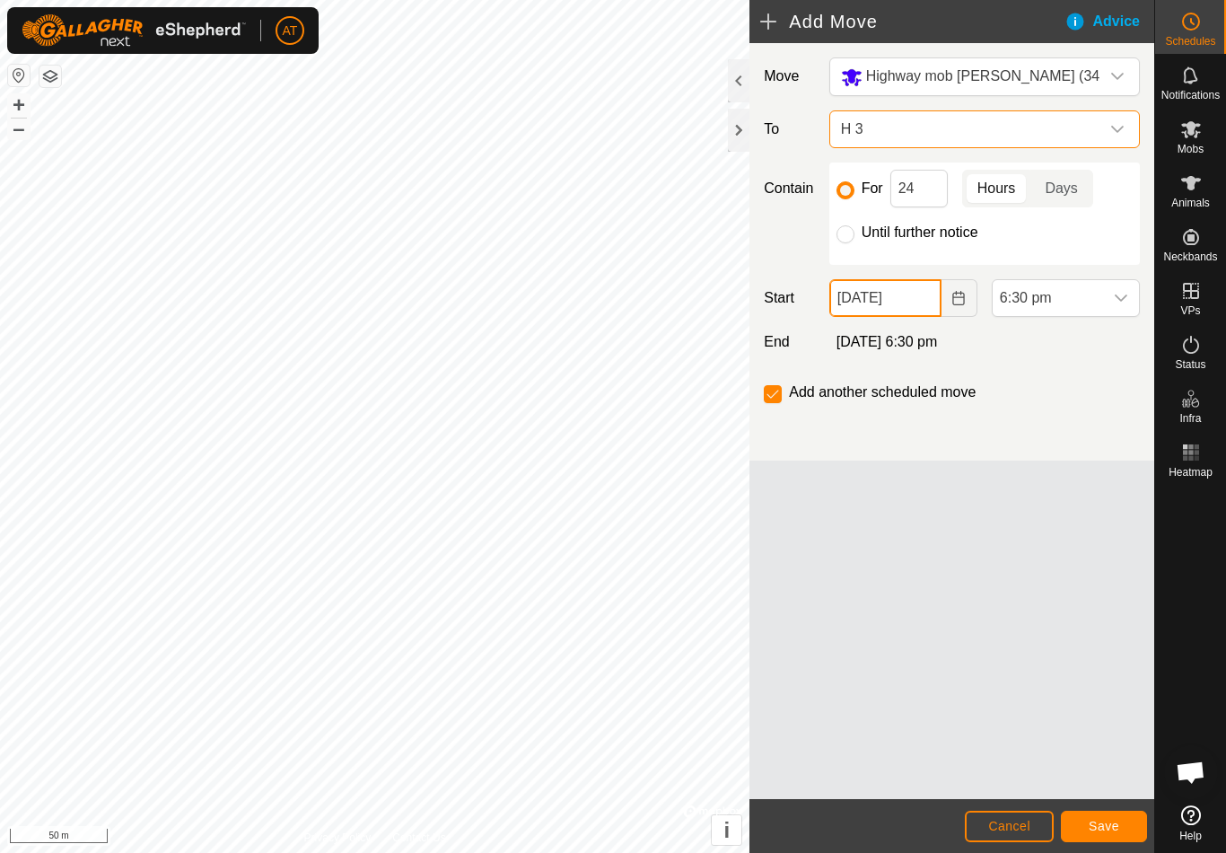
click at [894, 294] on input "[DATE]" at bounding box center [886, 298] width 112 height 38
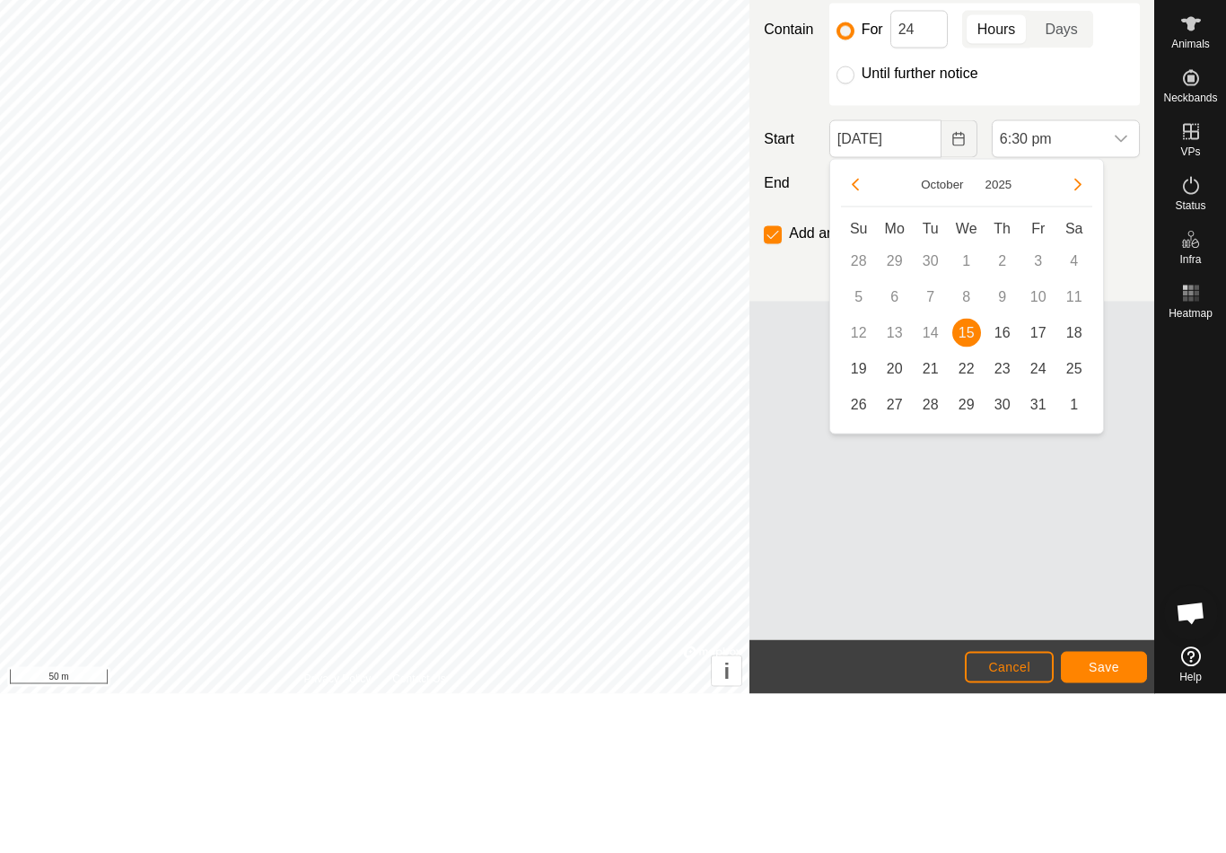
click at [1015, 478] on span "16" at bounding box center [1002, 492] width 29 height 29
type input "[DATE]"
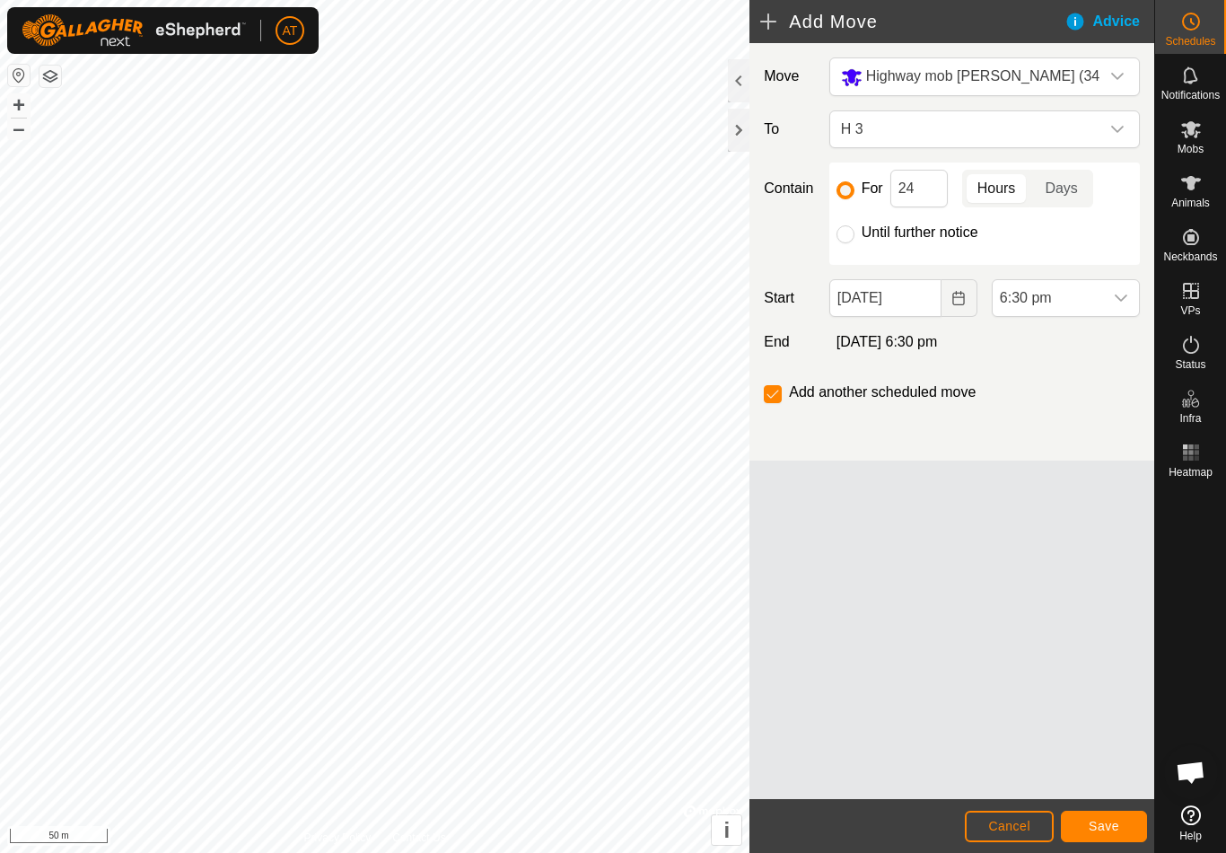
click at [1059, 305] on span "6:30 pm" at bounding box center [1048, 298] width 110 height 36
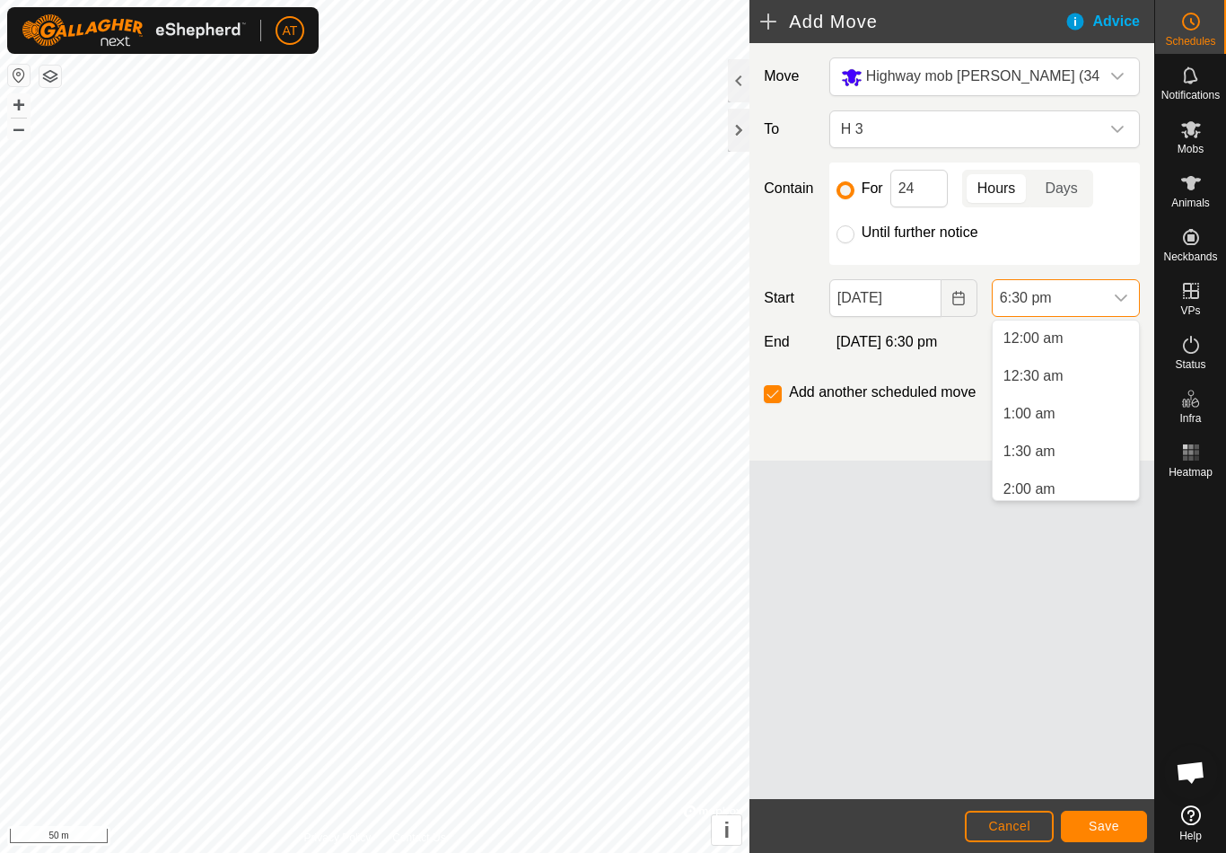
scroll to position [1252, 0]
click at [1129, 827] on button "Save" at bounding box center [1104, 826] width 86 height 31
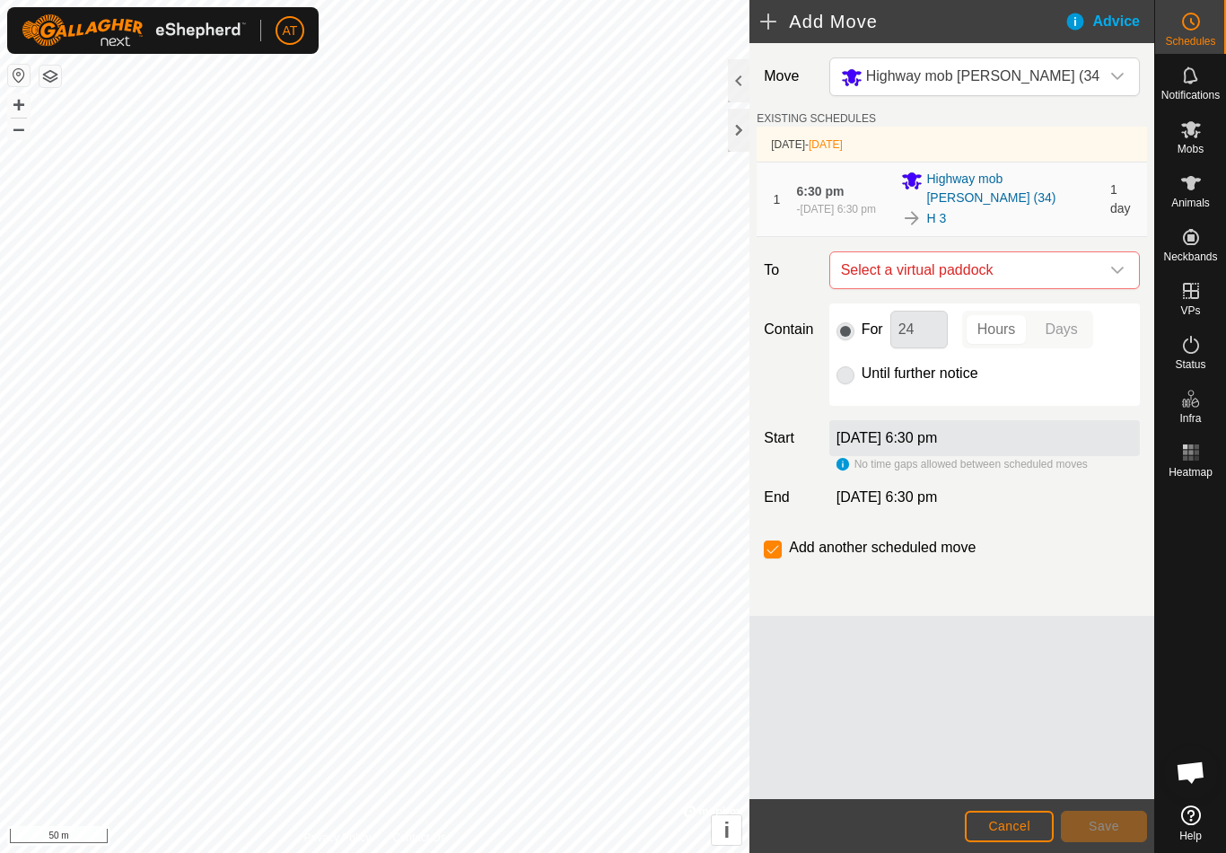
click at [1111, 273] on div "dropdown trigger" at bounding box center [1118, 270] width 36 height 36
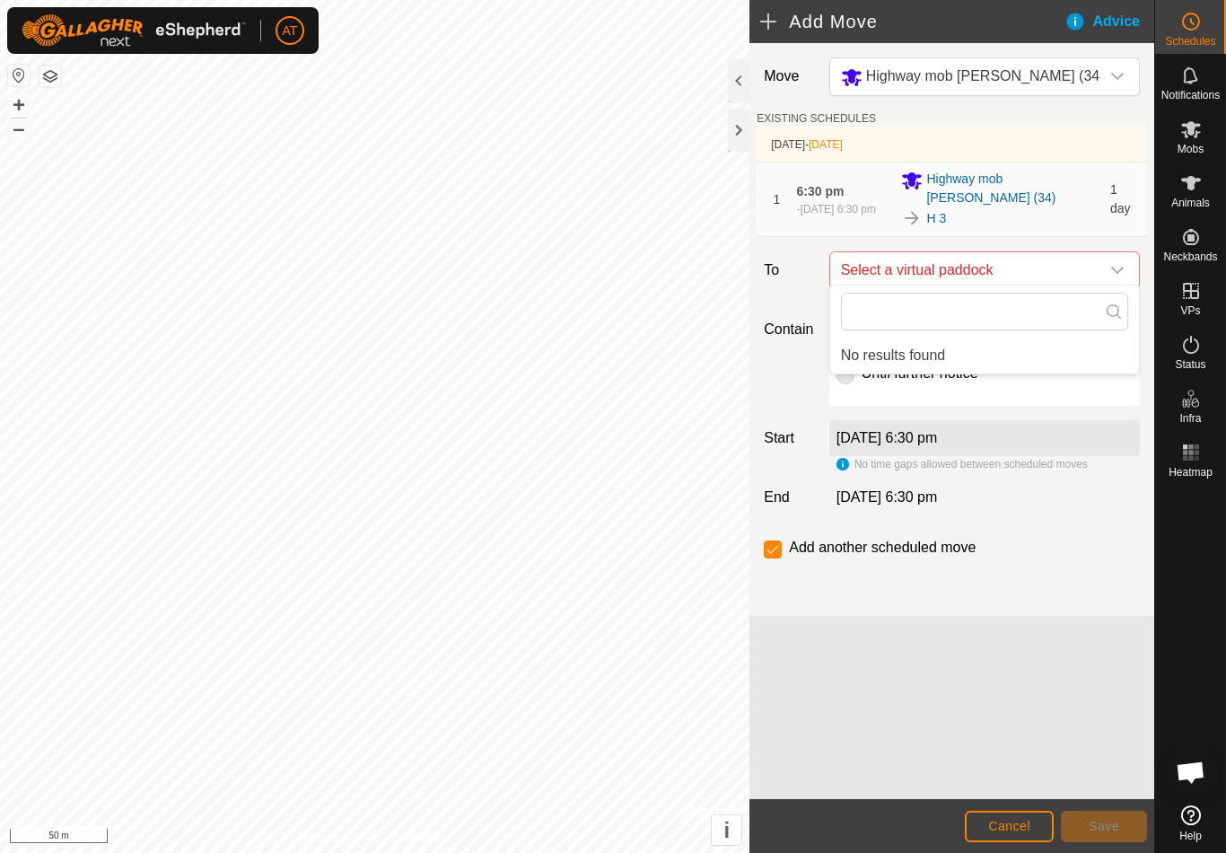
click at [1112, 280] on div "dropdown trigger" at bounding box center [1118, 270] width 36 height 36
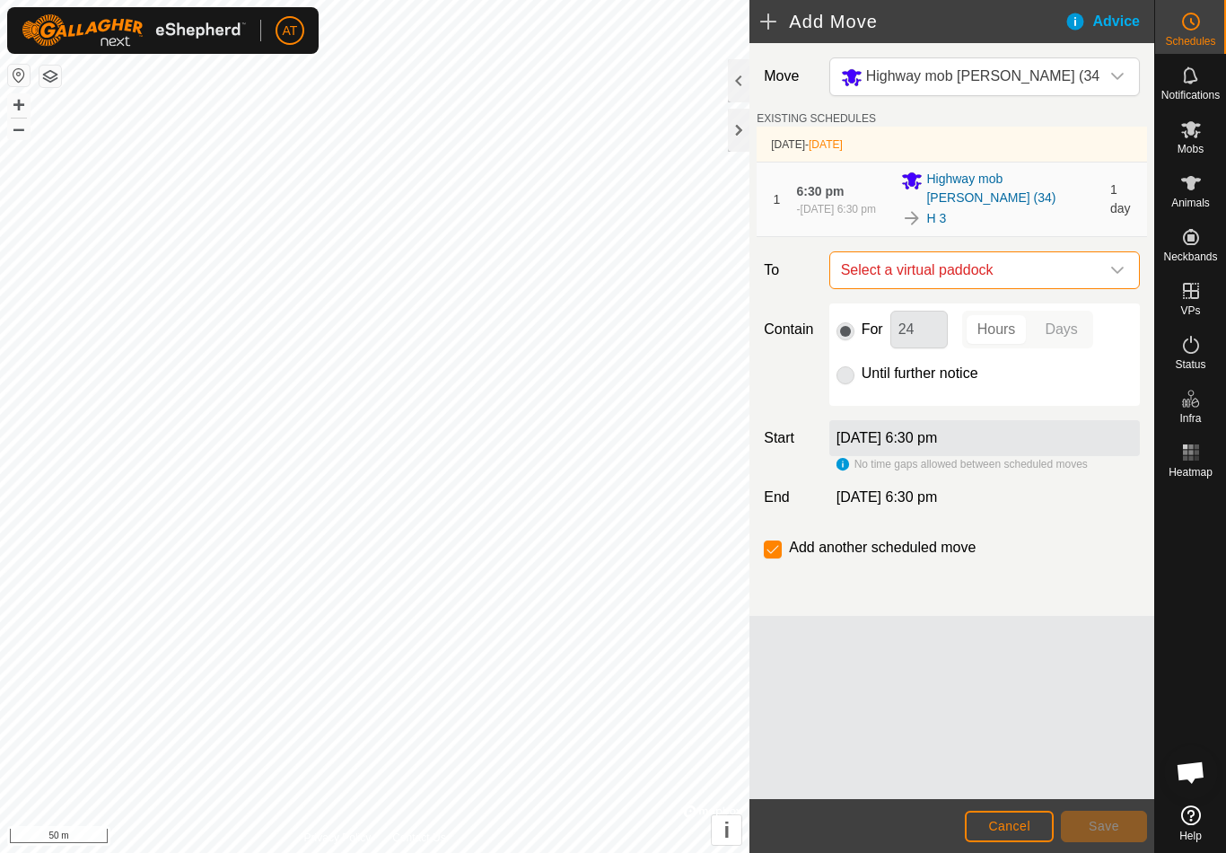
click at [1096, 271] on span "Select a virtual paddock" at bounding box center [967, 270] width 266 height 36
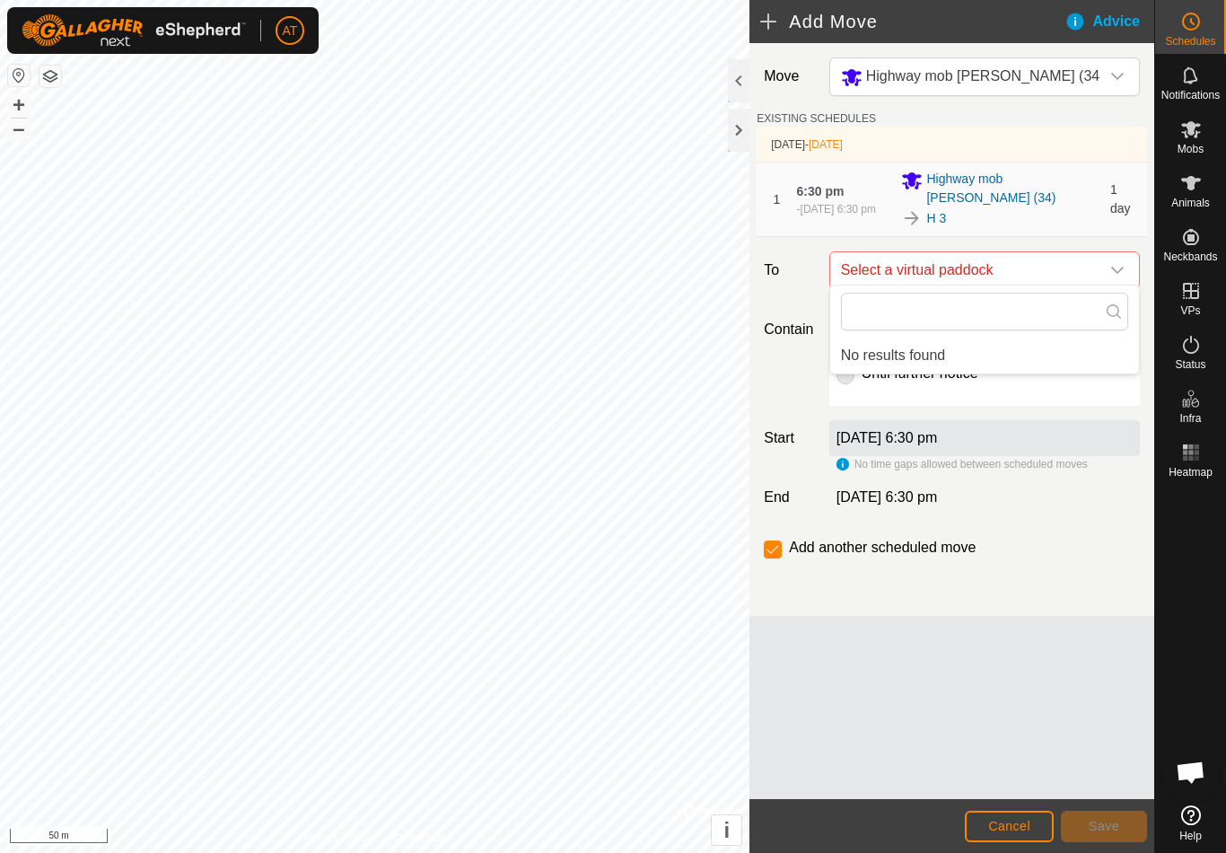
type input "H"
